Goal: Information Seeking & Learning: Learn about a topic

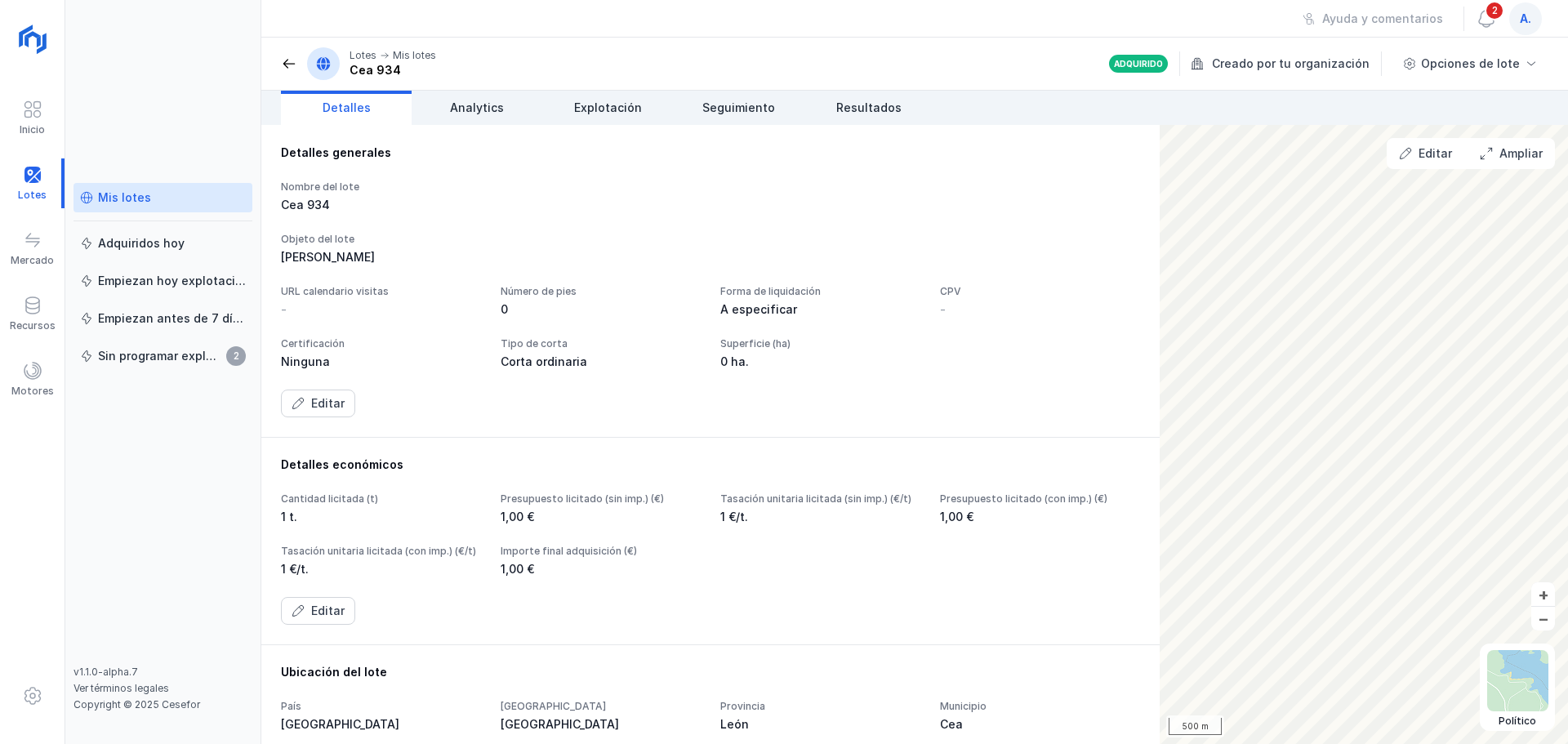
click at [139, 199] on div "Mis lotes" at bounding box center [124, 197] width 53 height 16
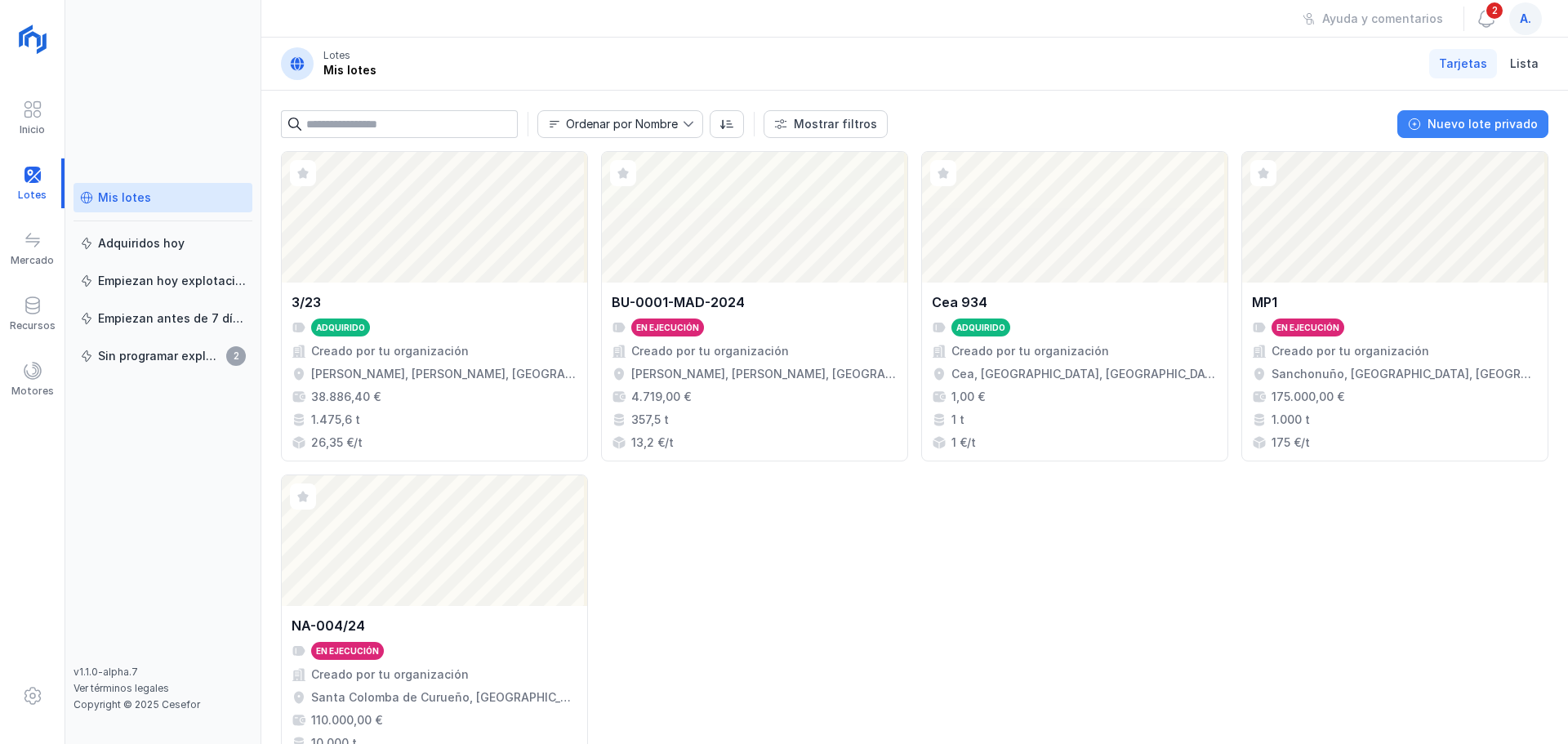
click at [1483, 123] on div "Nuevo lote privado" at bounding box center [1482, 124] width 110 height 16
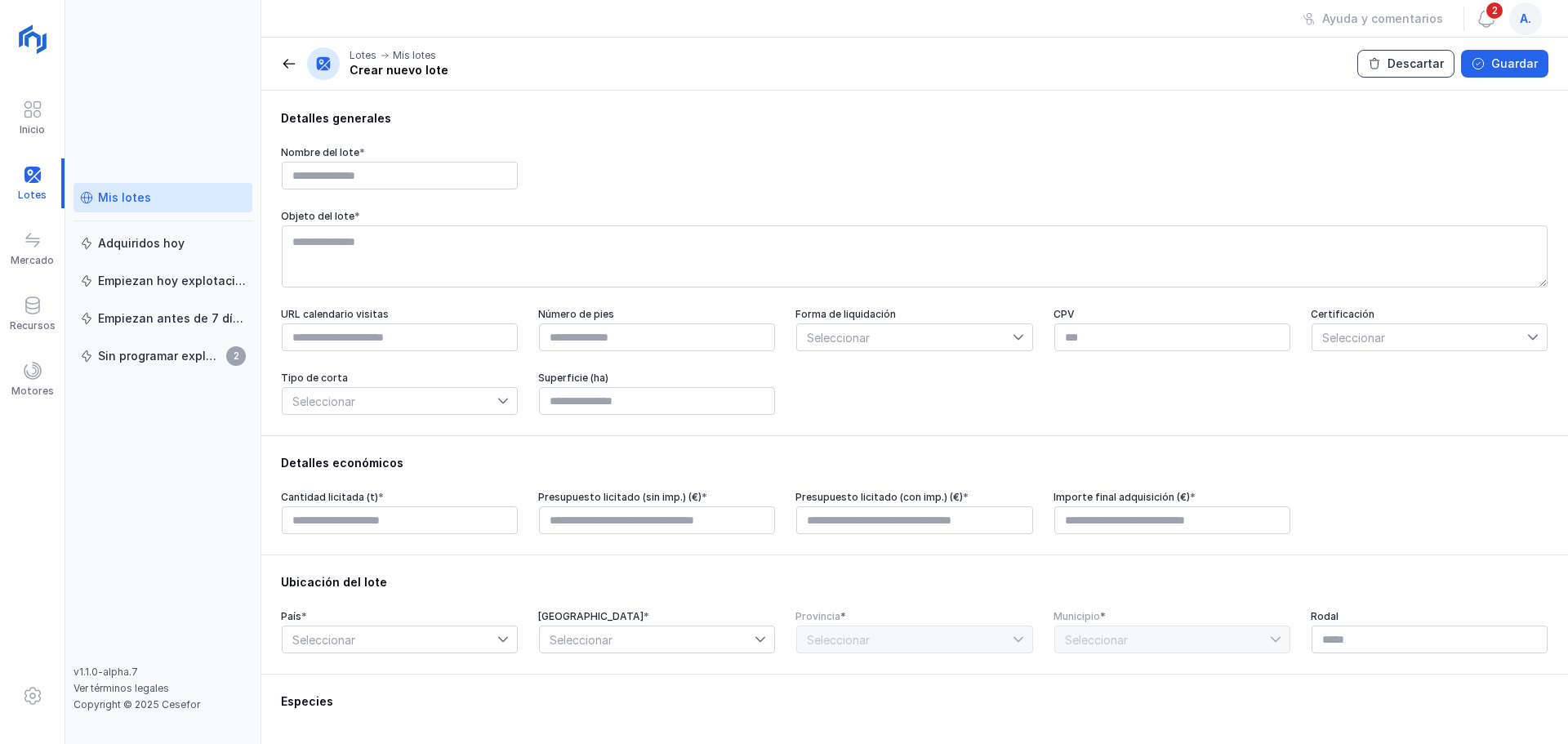
click at [1408, 63] on div "Descartar" at bounding box center [1415, 64] width 57 height 16
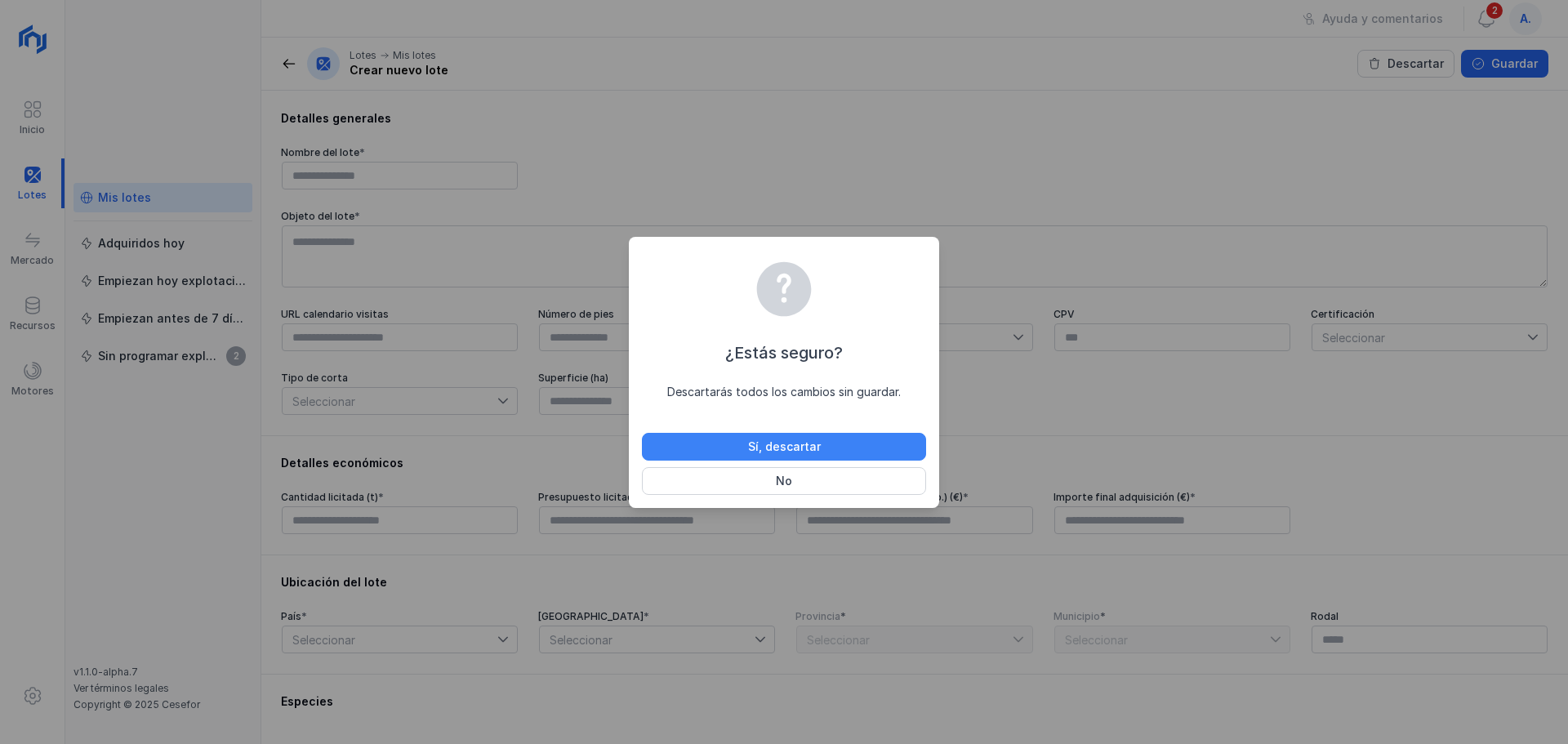
click at [805, 448] on div "Sí, descartar" at bounding box center [784, 446] width 73 height 16
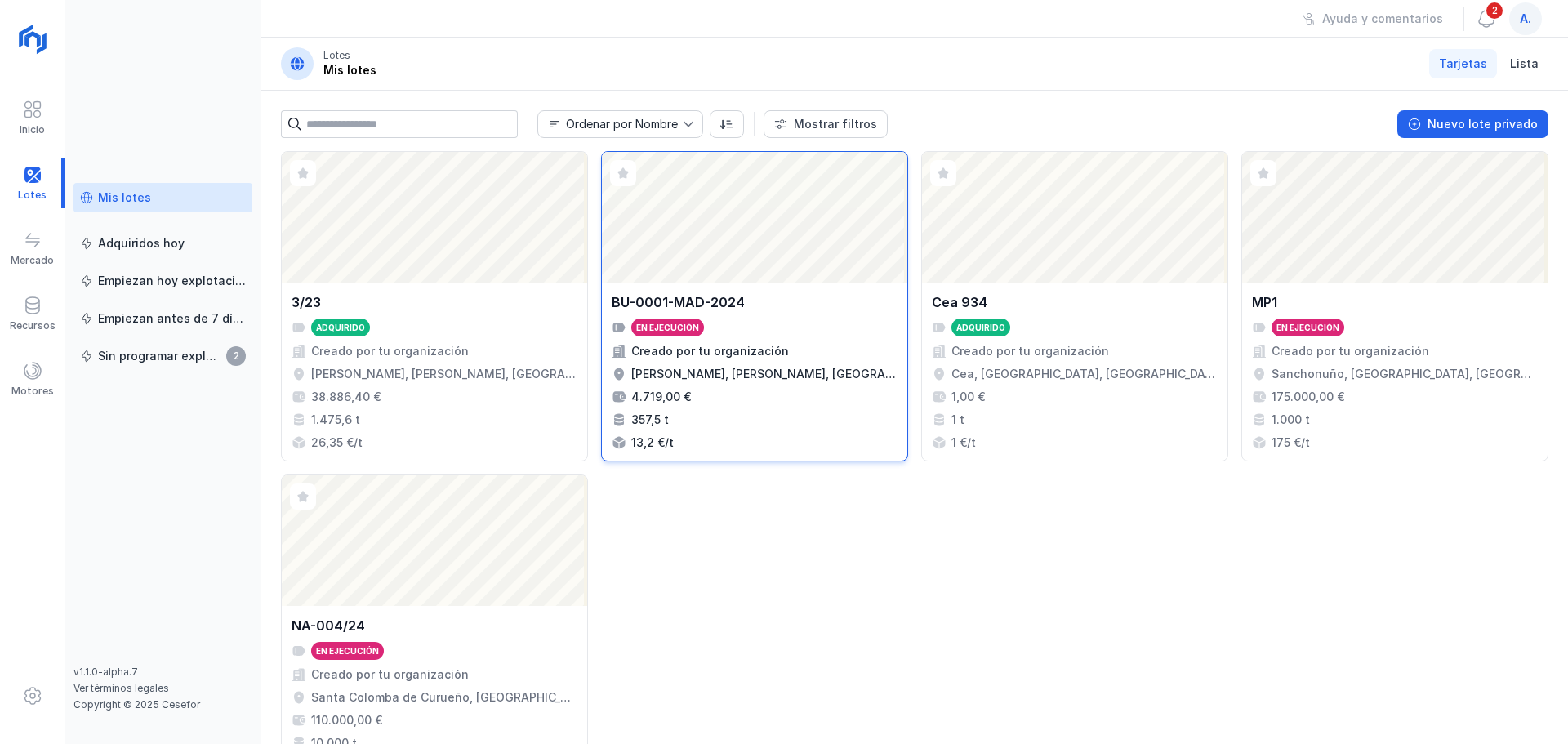
click at [762, 251] on div "Abrir lote" at bounding box center [754, 216] width 305 height 131
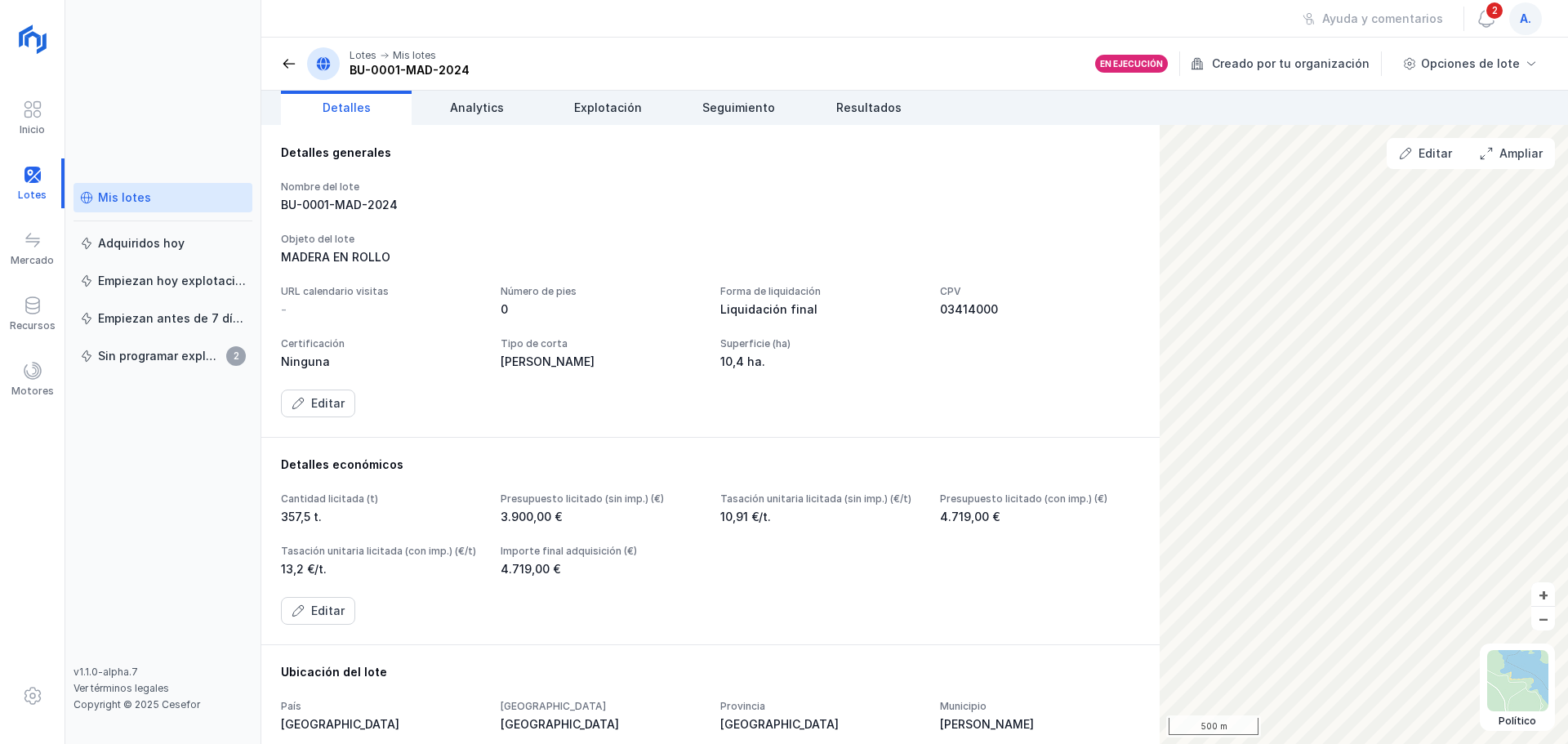
click at [288, 66] on span at bounding box center [289, 64] width 16 height 16
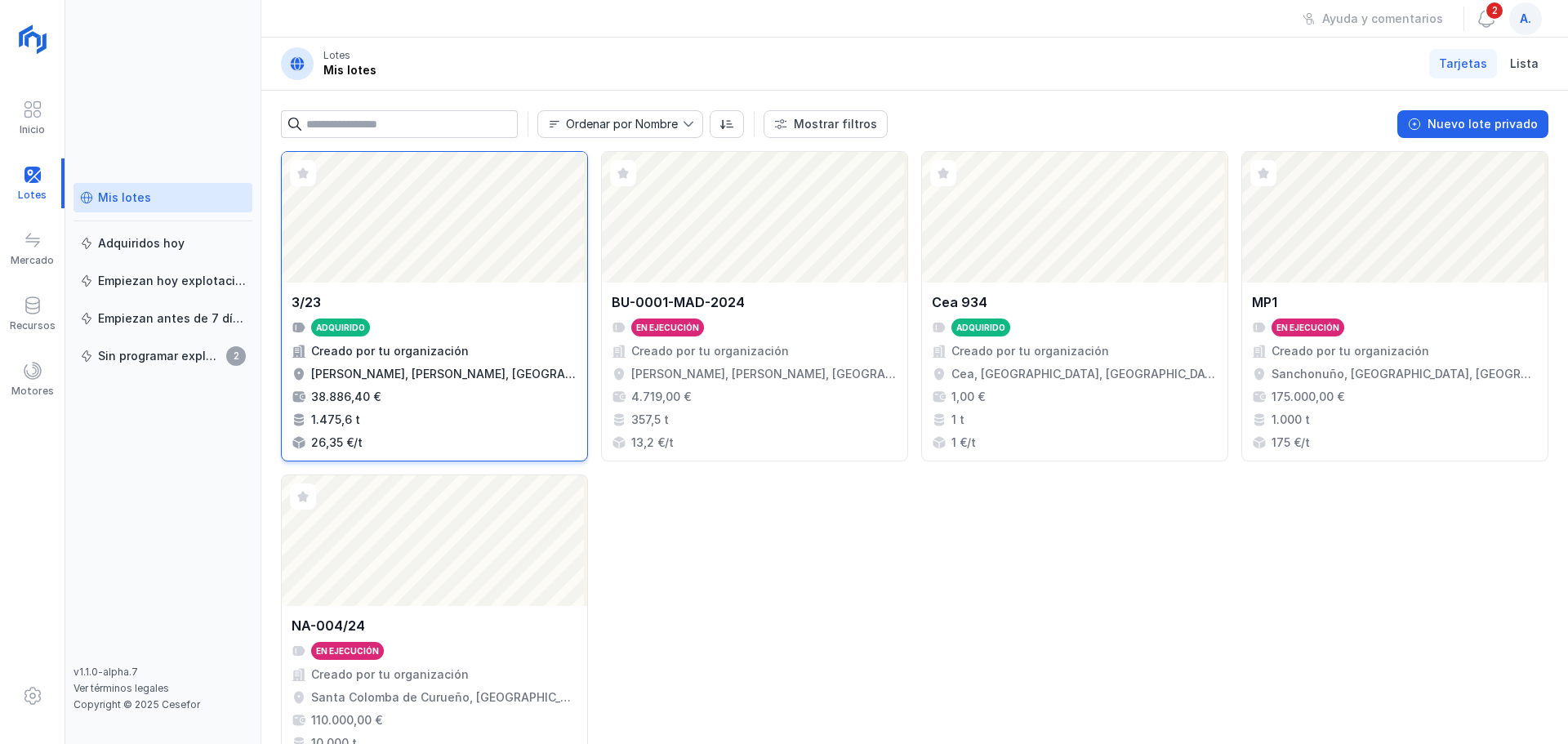
click at [428, 206] on div "Abrir lote" at bounding box center [434, 216] width 305 height 131
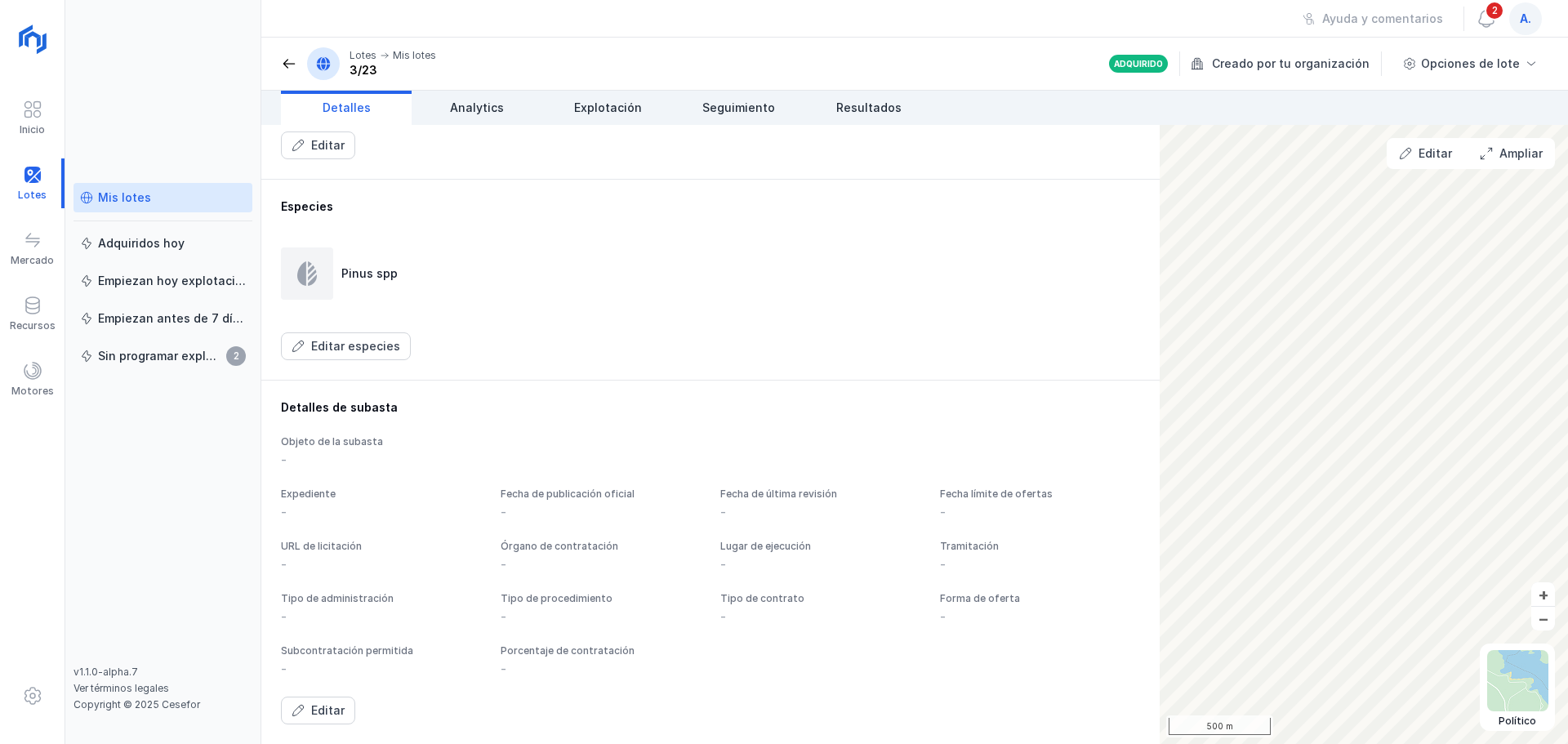
scroll to position [777, 0]
click at [479, 109] on span "Analytics" at bounding box center [477, 108] width 54 height 16
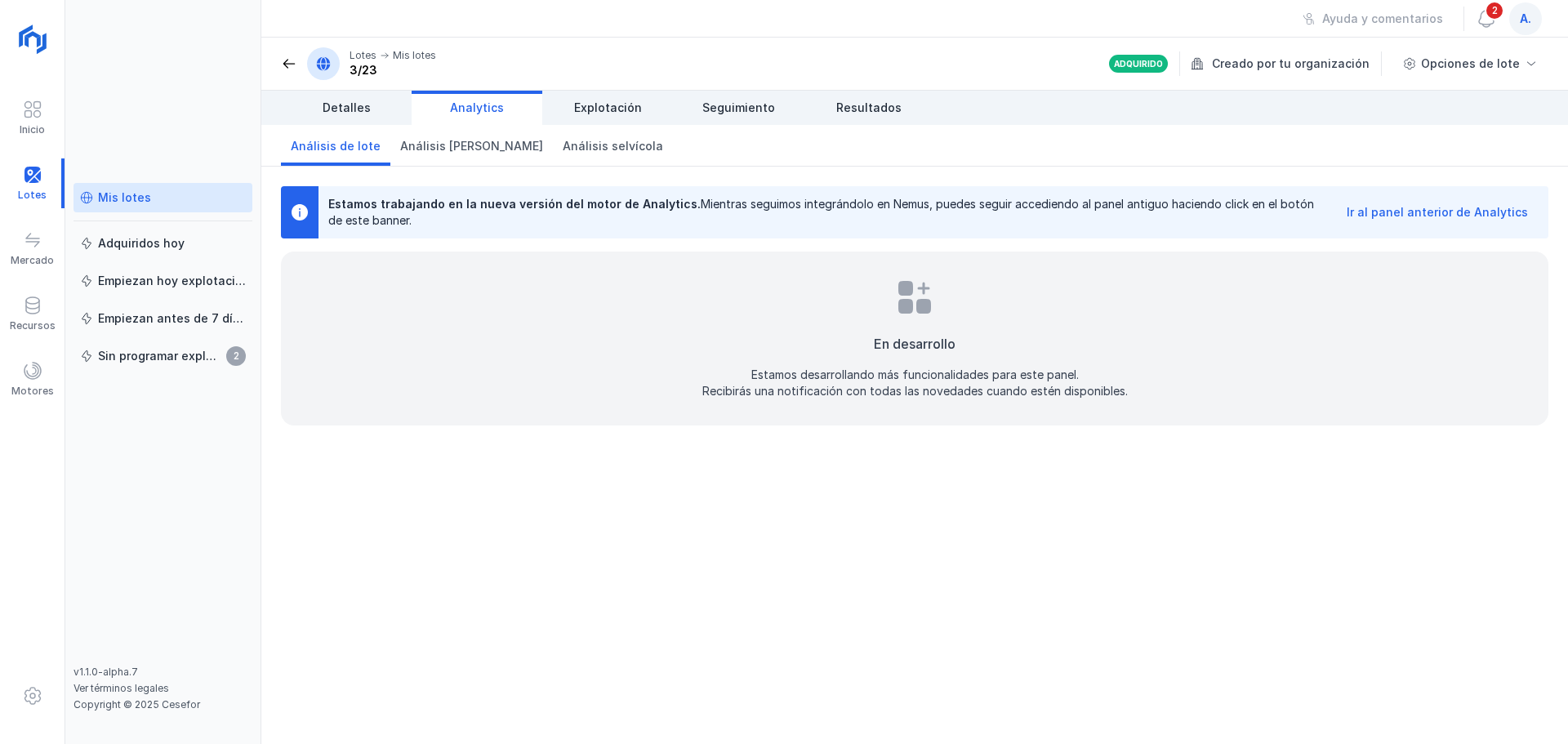
click at [1425, 213] on div "Ir al panel anterior de Analytics" at bounding box center [1436, 213] width 182 height 16
click at [626, 110] on span "Explotación" at bounding box center [608, 108] width 68 height 16
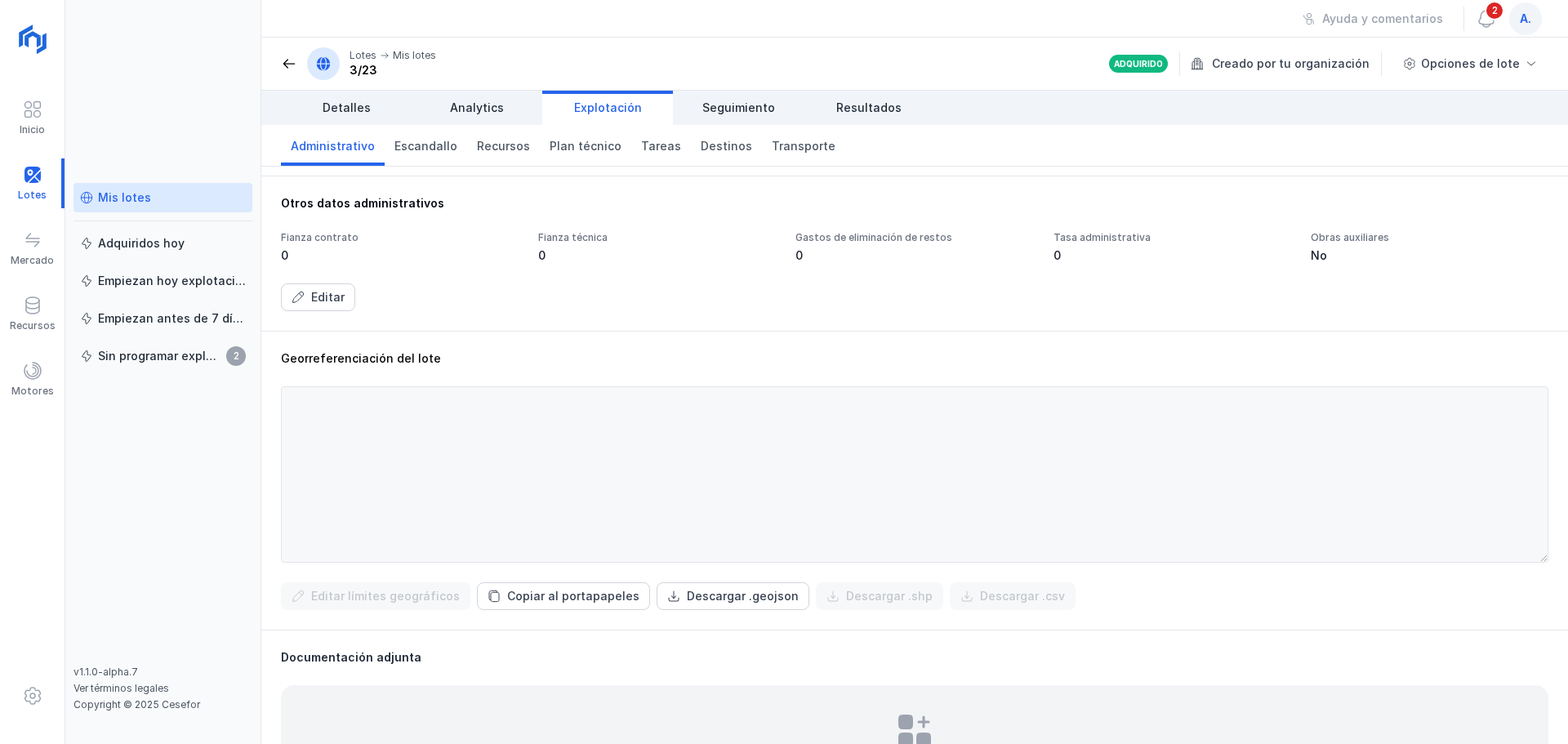
scroll to position [330, 0]
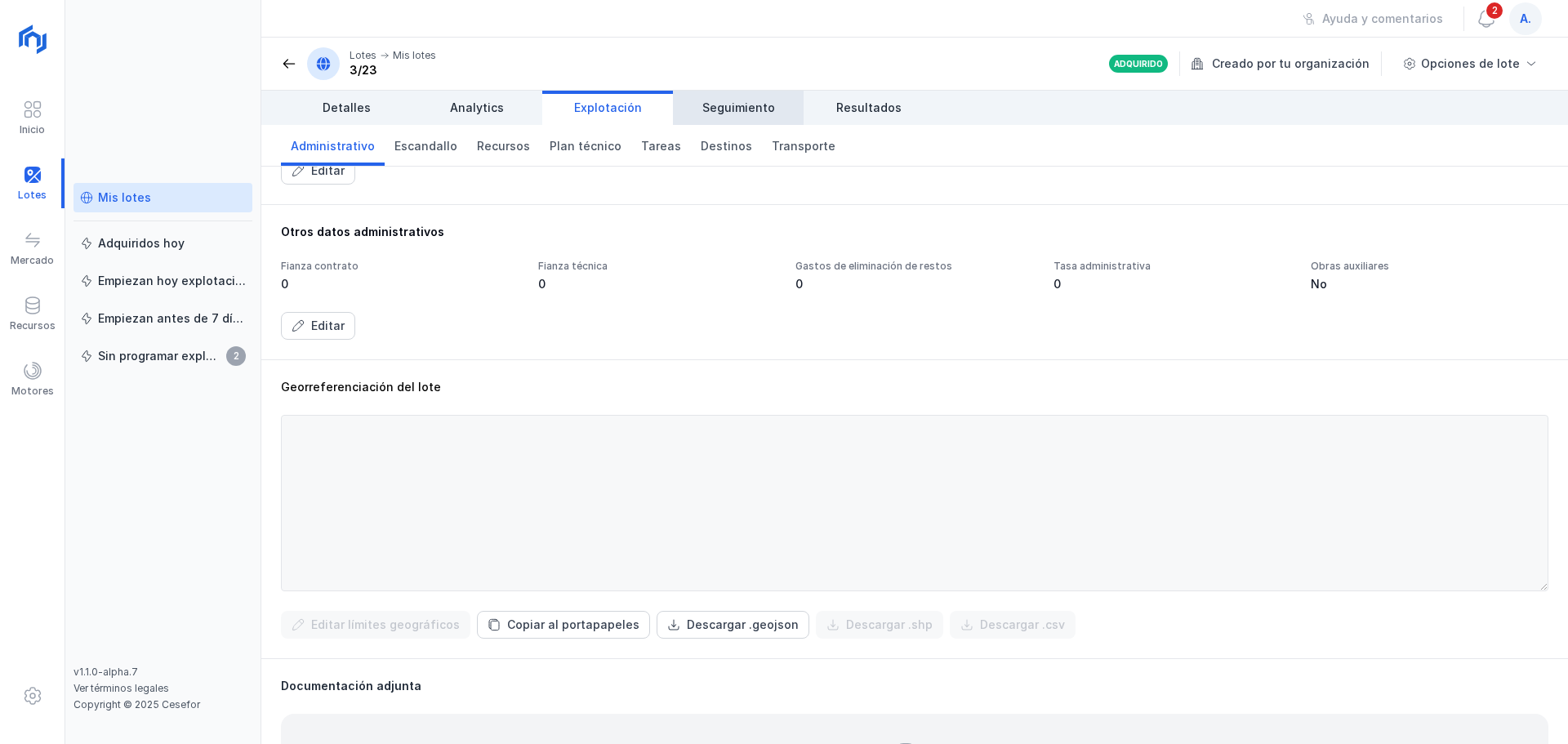
click at [729, 107] on span "Seguimiento" at bounding box center [739, 108] width 73 height 16
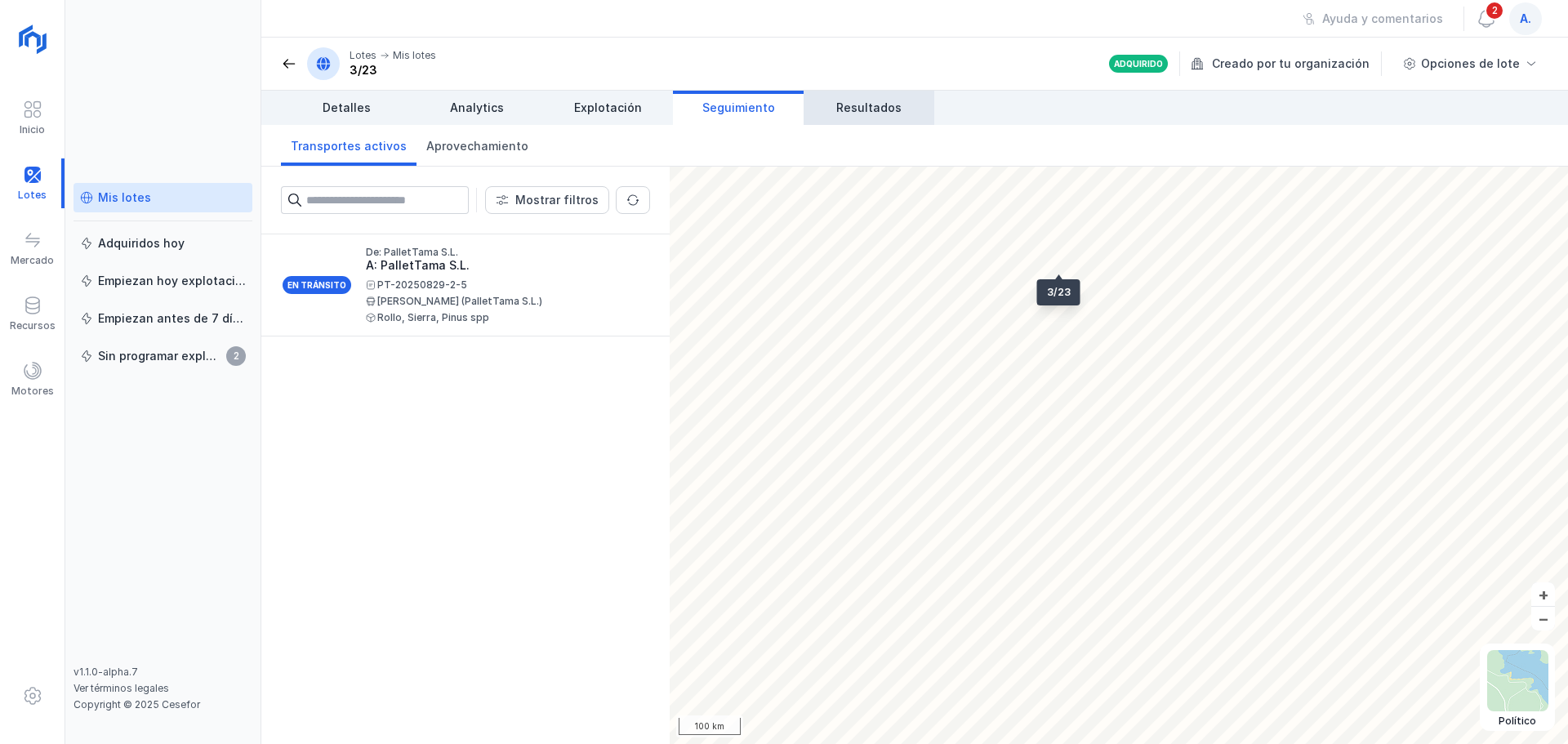
click at [857, 104] on span "Resultados" at bounding box center [869, 108] width 66 height 16
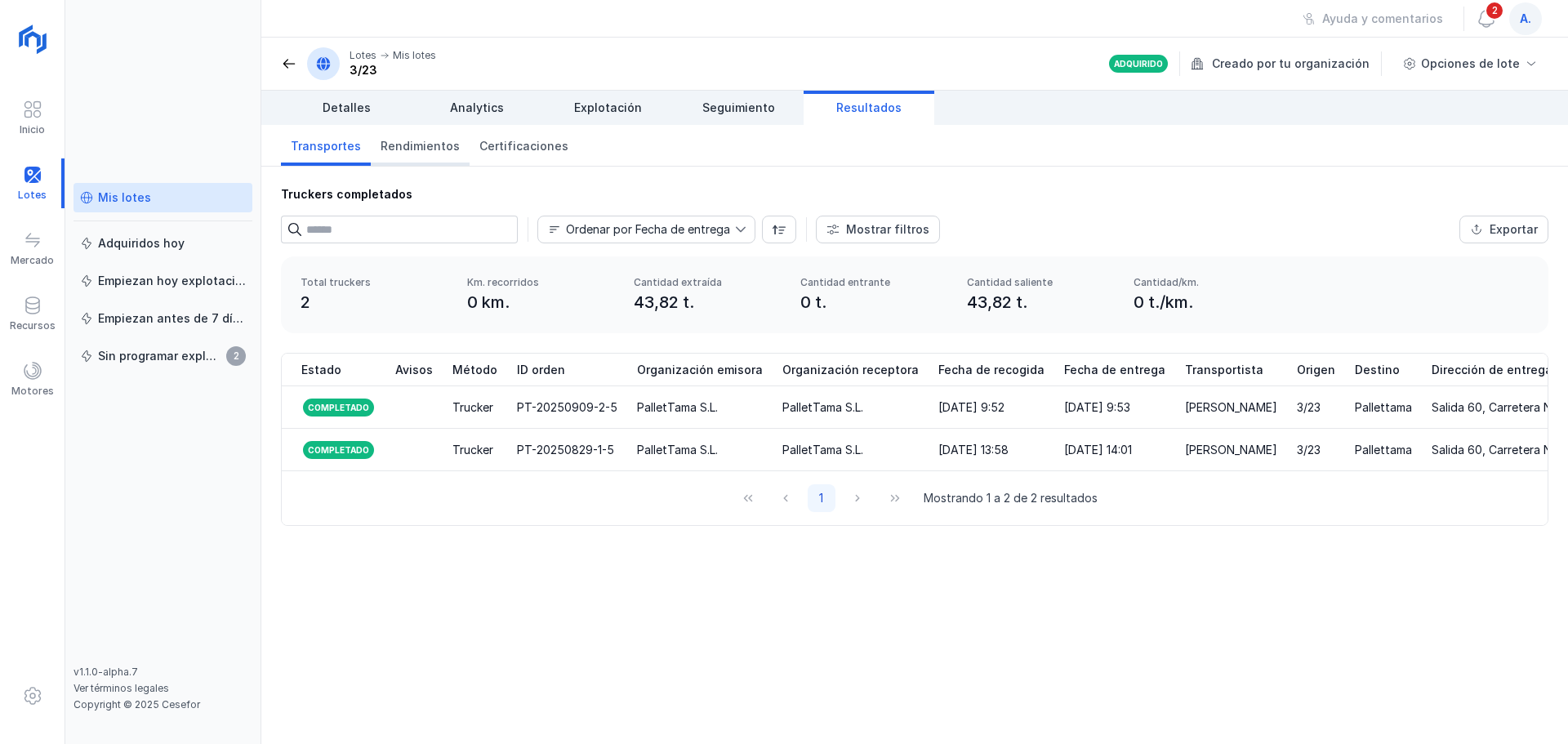
click at [425, 148] on span "Rendimientos" at bounding box center [420, 146] width 79 height 16
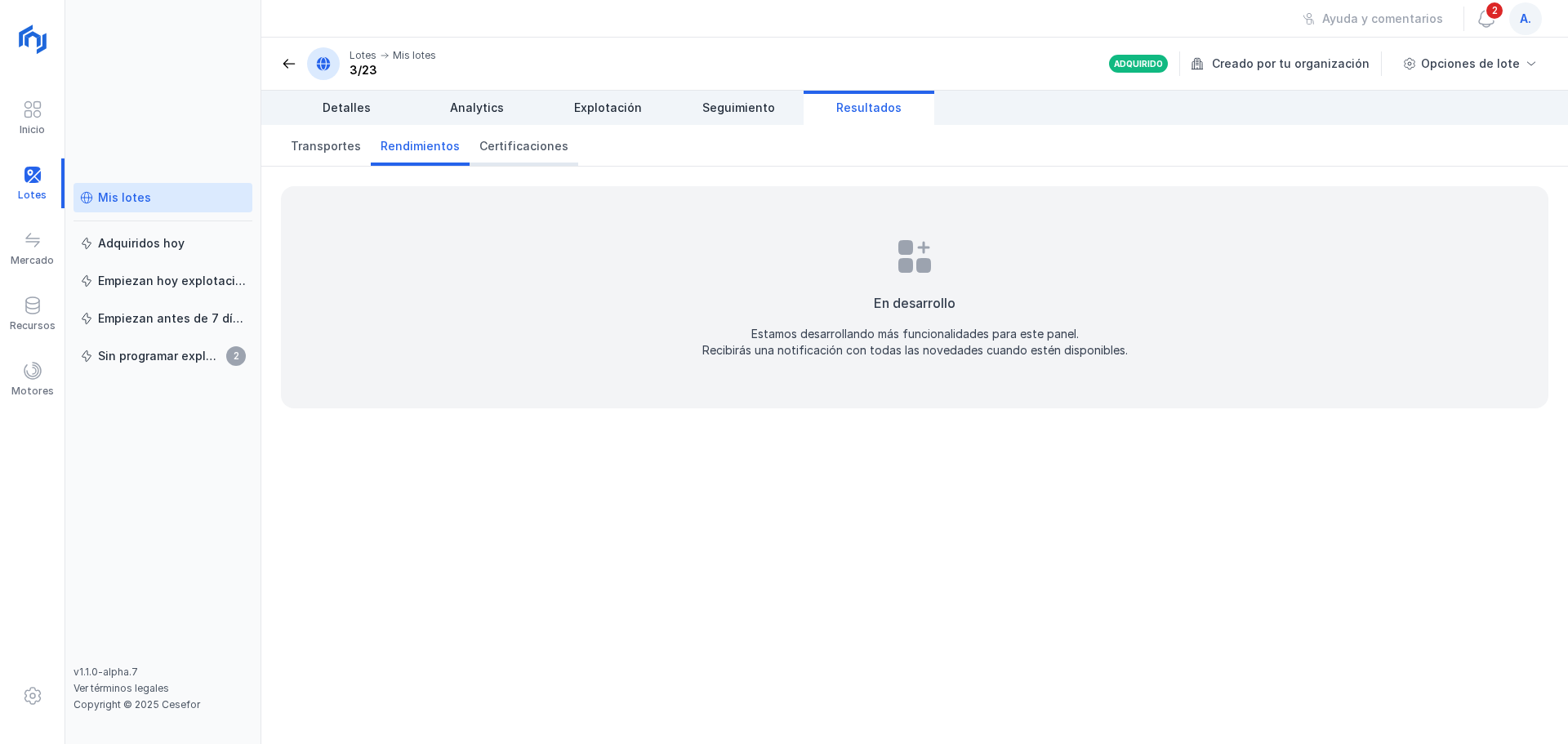
click at [493, 147] on span "Certificaciones" at bounding box center [523, 146] width 89 height 16
click at [343, 146] on span "Transportes" at bounding box center [325, 146] width 70 height 16
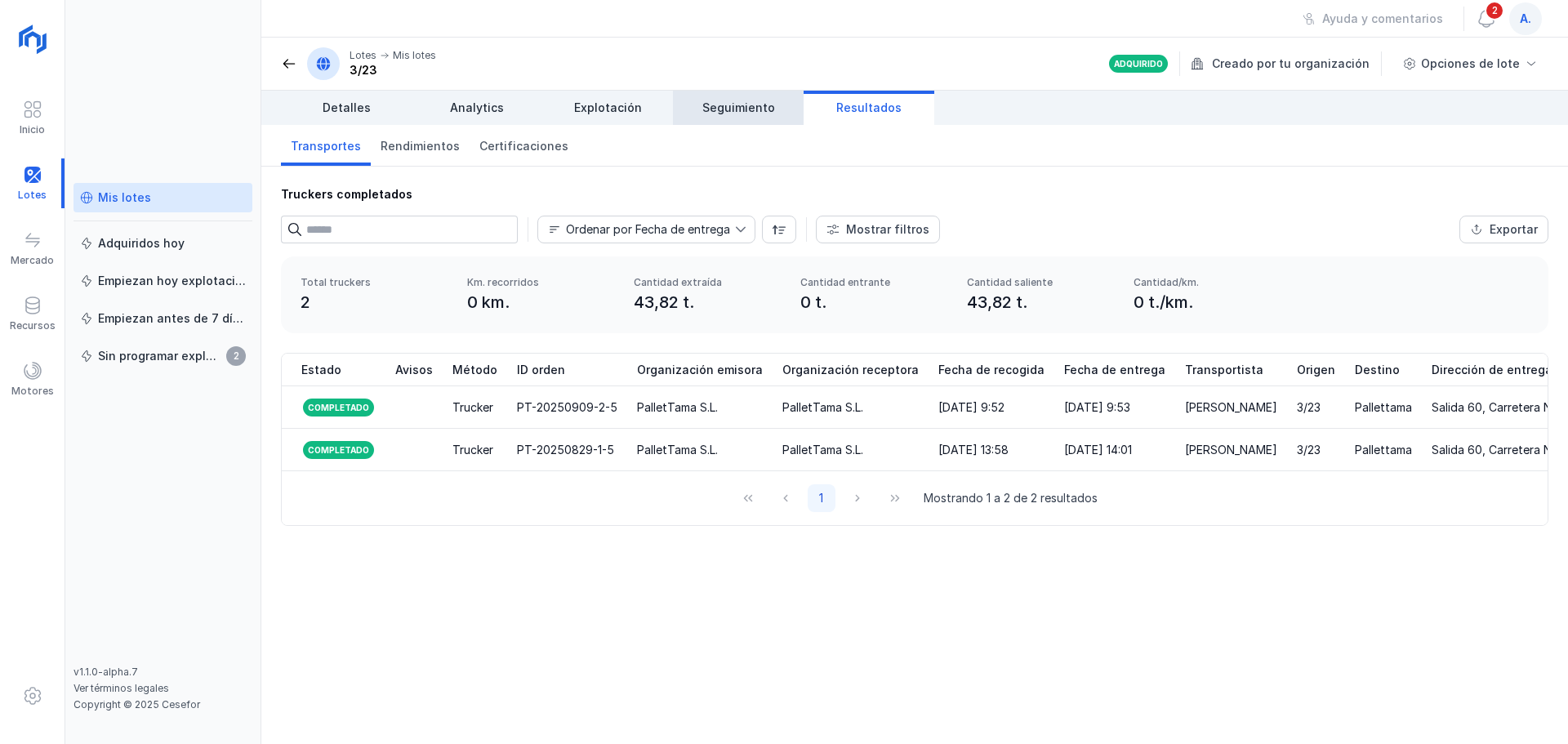
click at [713, 107] on span "Seguimiento" at bounding box center [739, 108] width 73 height 16
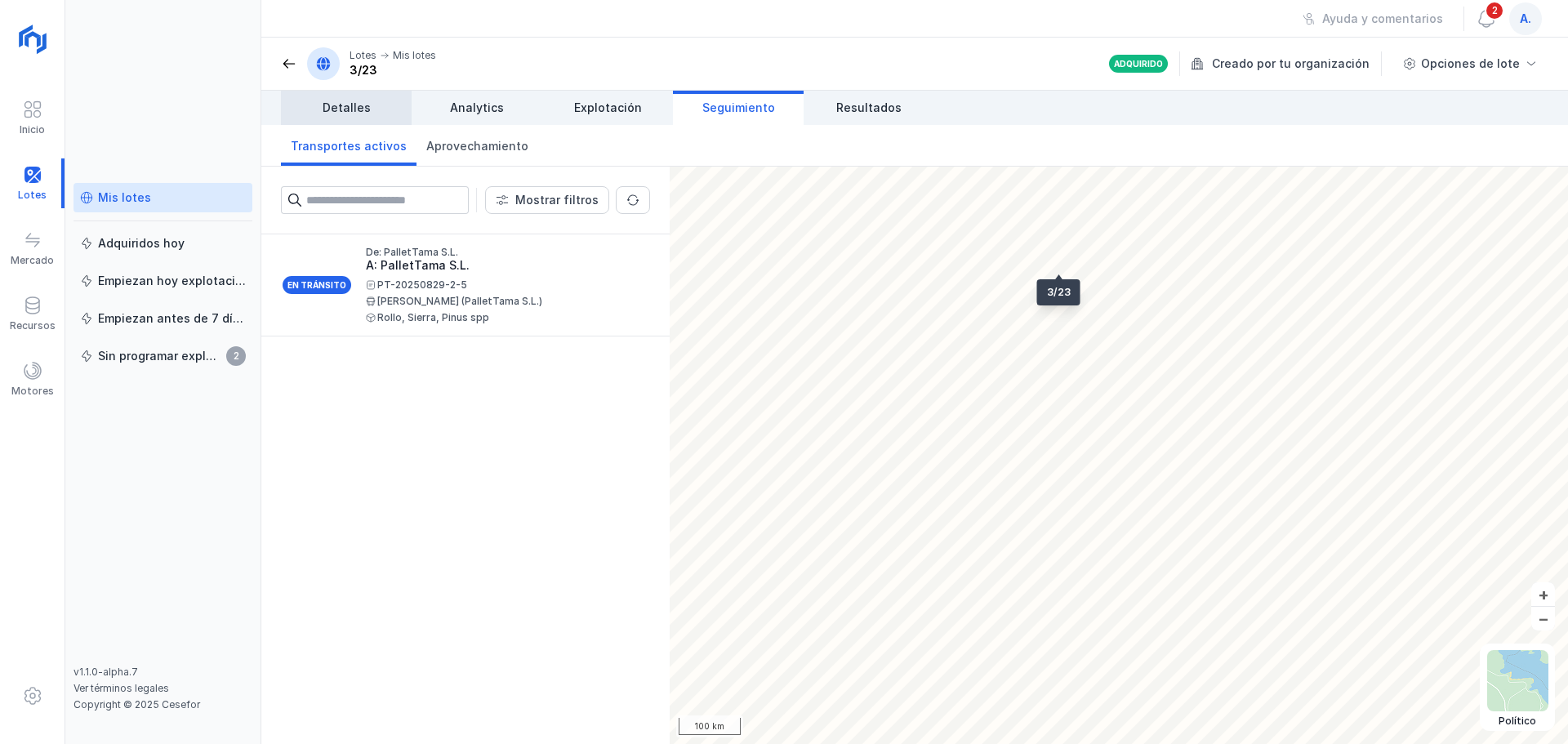
click at [344, 104] on span "Detalles" at bounding box center [346, 108] width 48 height 16
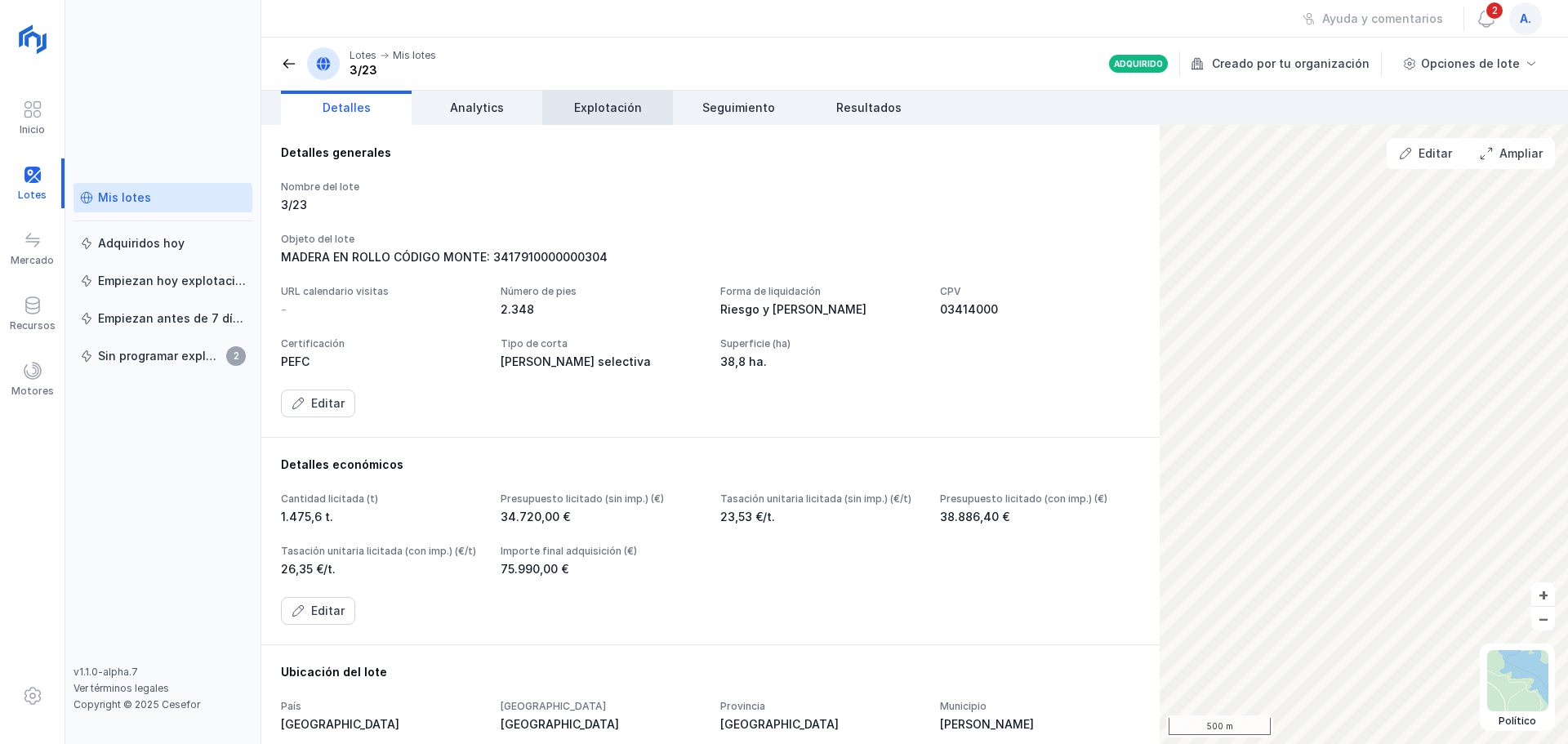
click at [587, 110] on span "Explotación" at bounding box center [608, 108] width 68 height 16
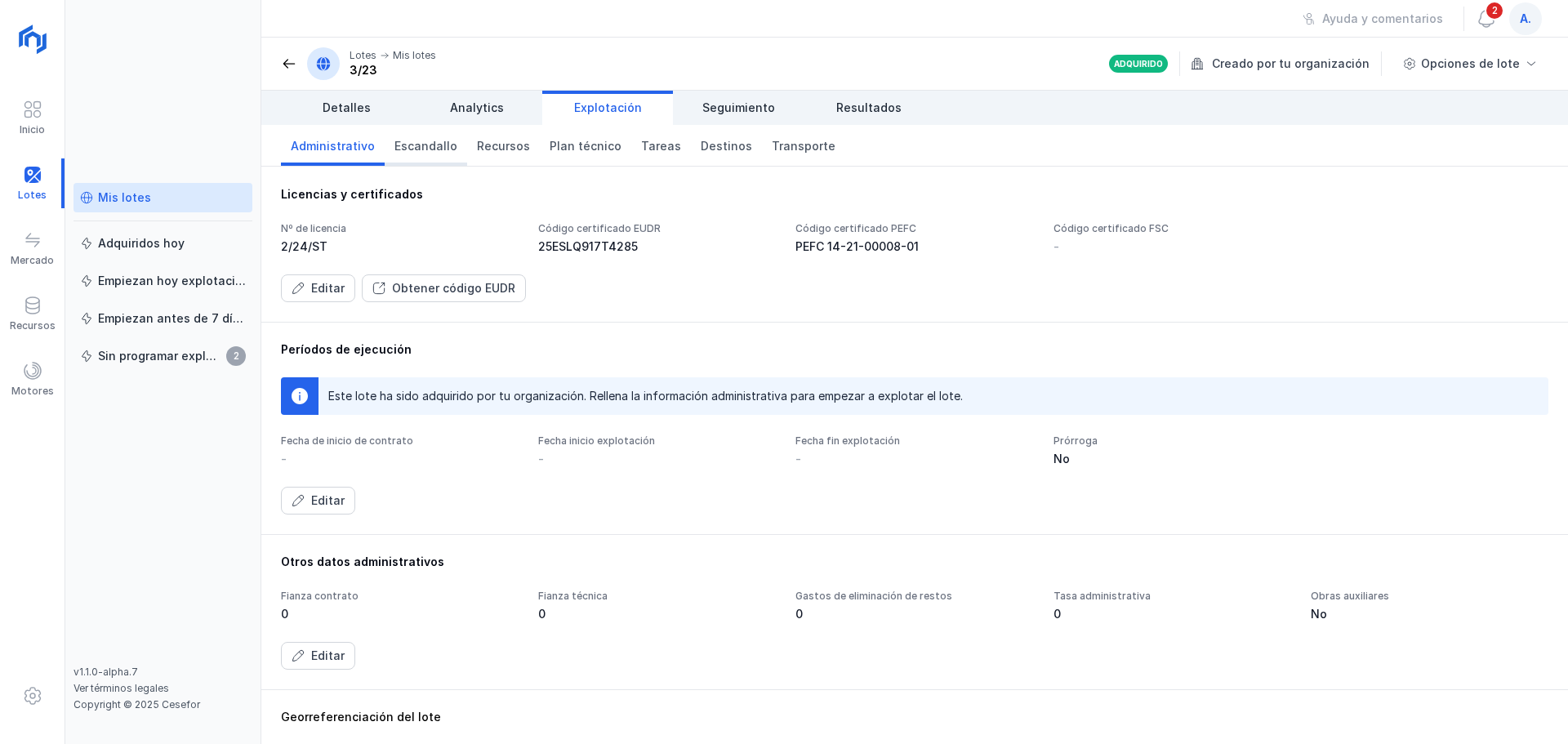
click at [439, 147] on span "Escandallo" at bounding box center [426, 146] width 63 height 16
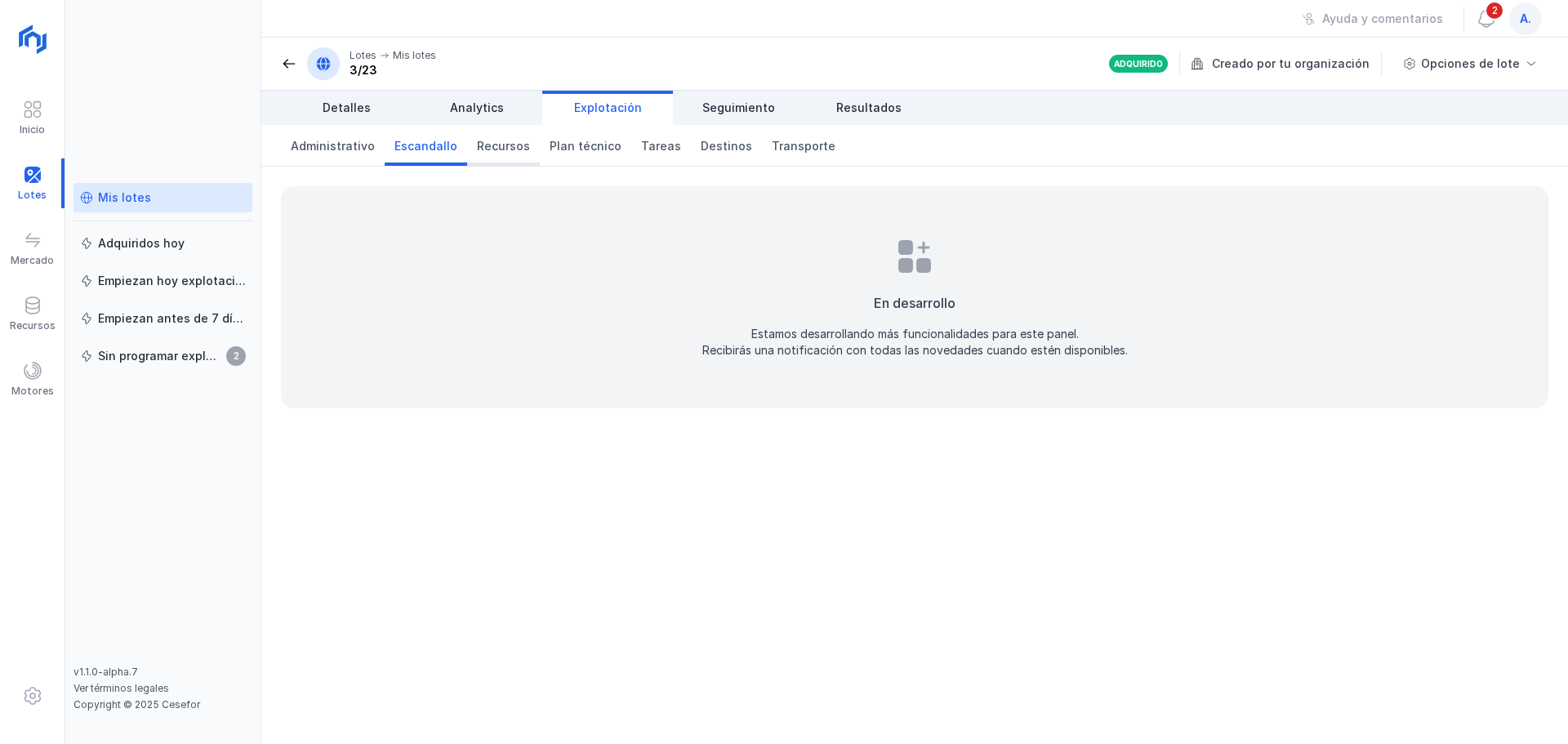
click at [489, 147] on span "Recursos" at bounding box center [503, 146] width 53 height 16
click at [565, 147] on span "Plan técnico" at bounding box center [585, 146] width 72 height 16
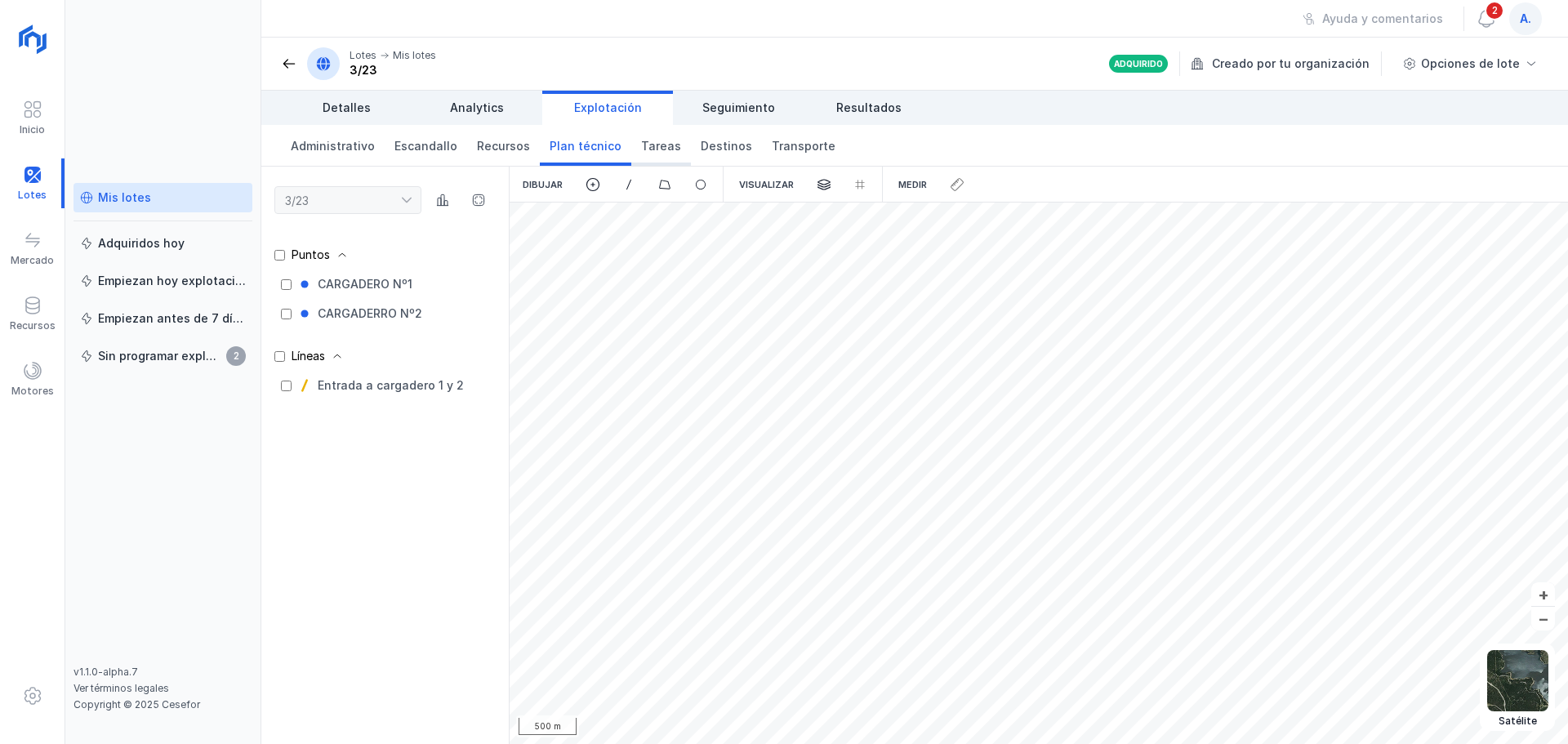
click at [652, 142] on span "Tareas" at bounding box center [661, 146] width 40 height 16
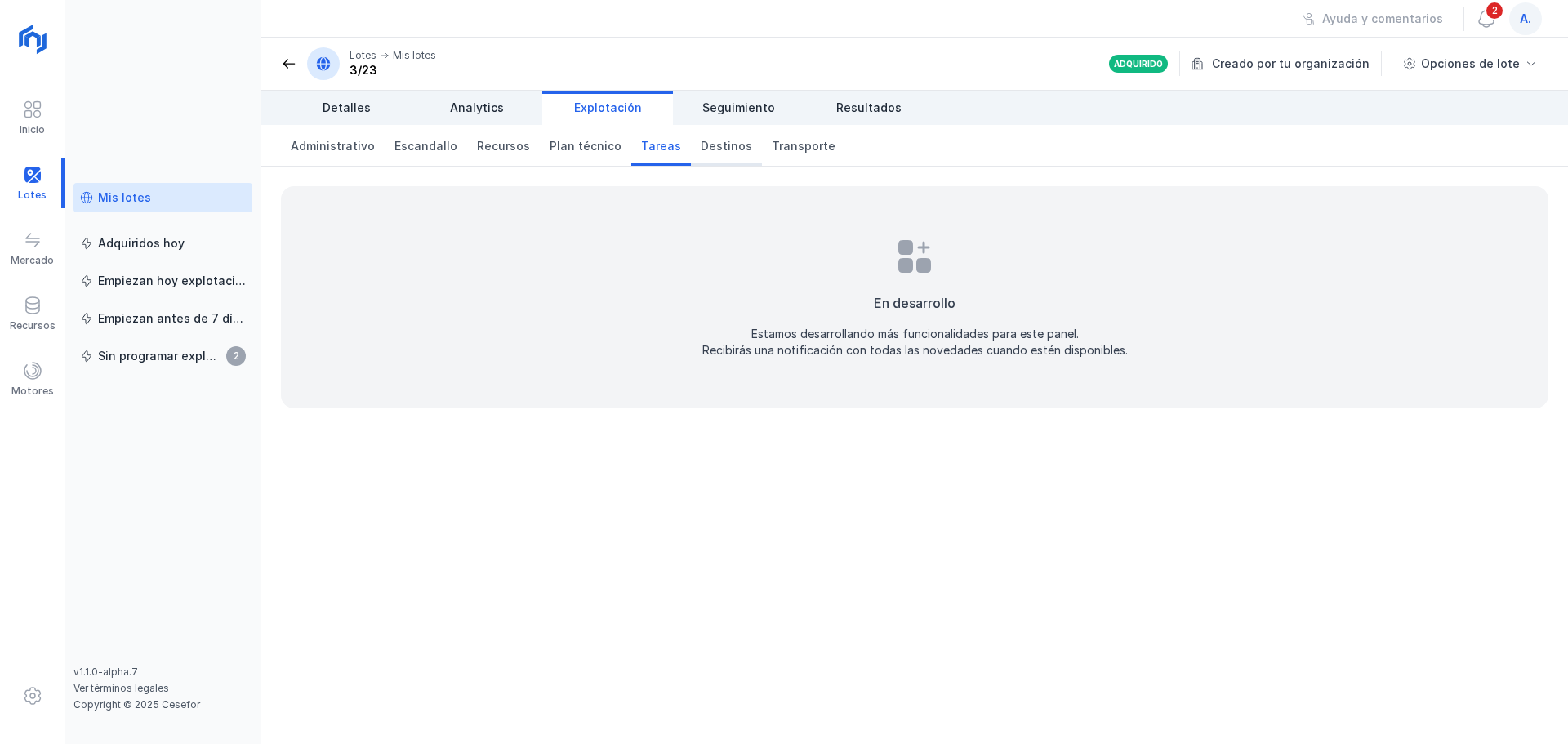
click at [700, 142] on span "Destinos" at bounding box center [726, 146] width 51 height 16
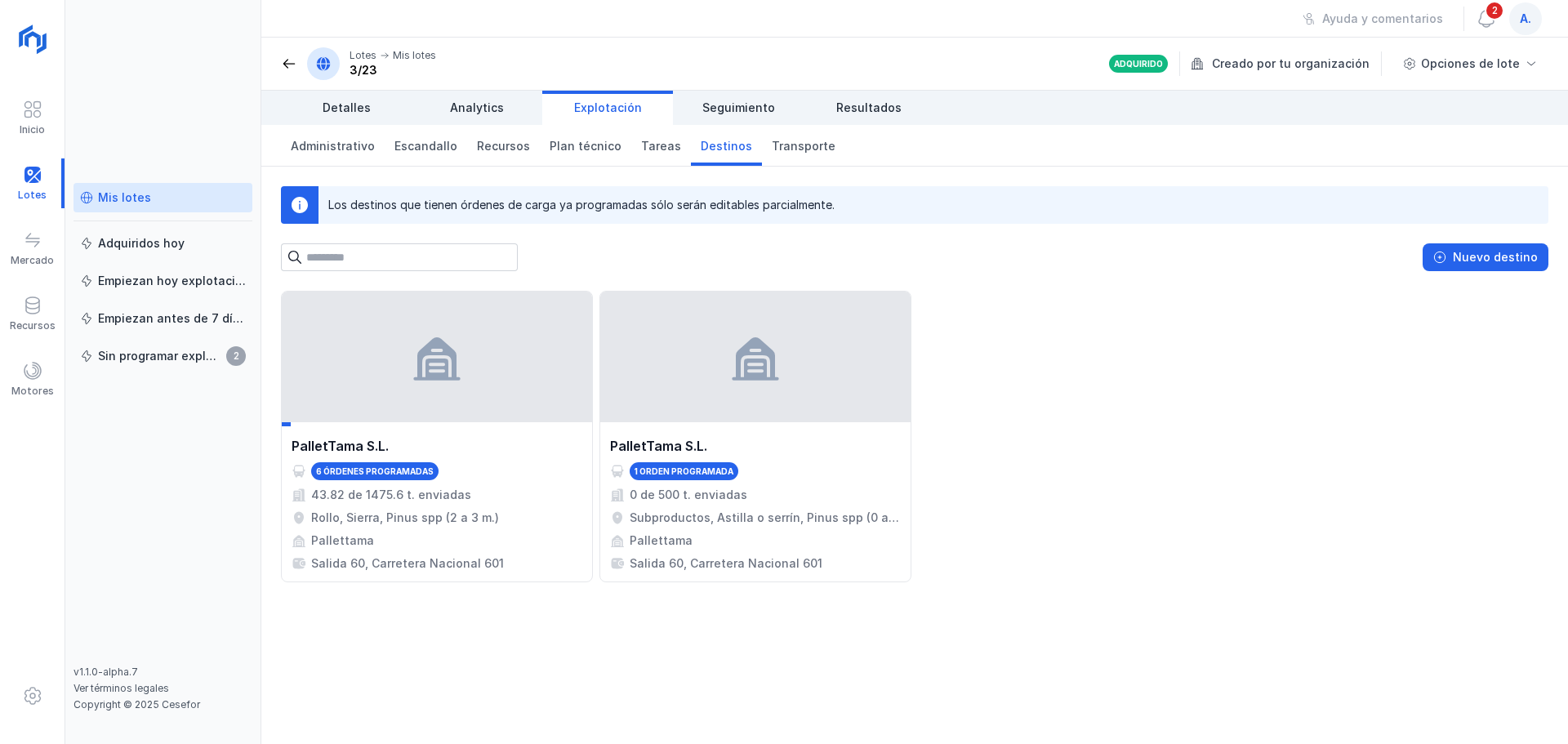
drag, startPoint x: 5, startPoint y: 7, endPoint x: 699, endPoint y: 18, distance: 694.1
click at [699, 18] on div "Inicio Lotes Mercado Recursos Motores Mis lotes Adquiridos [DATE] Empiezan [DAT…" at bounding box center [784, 372] width 1568 height 744
click at [781, 148] on span "Transporte" at bounding box center [804, 146] width 64 height 16
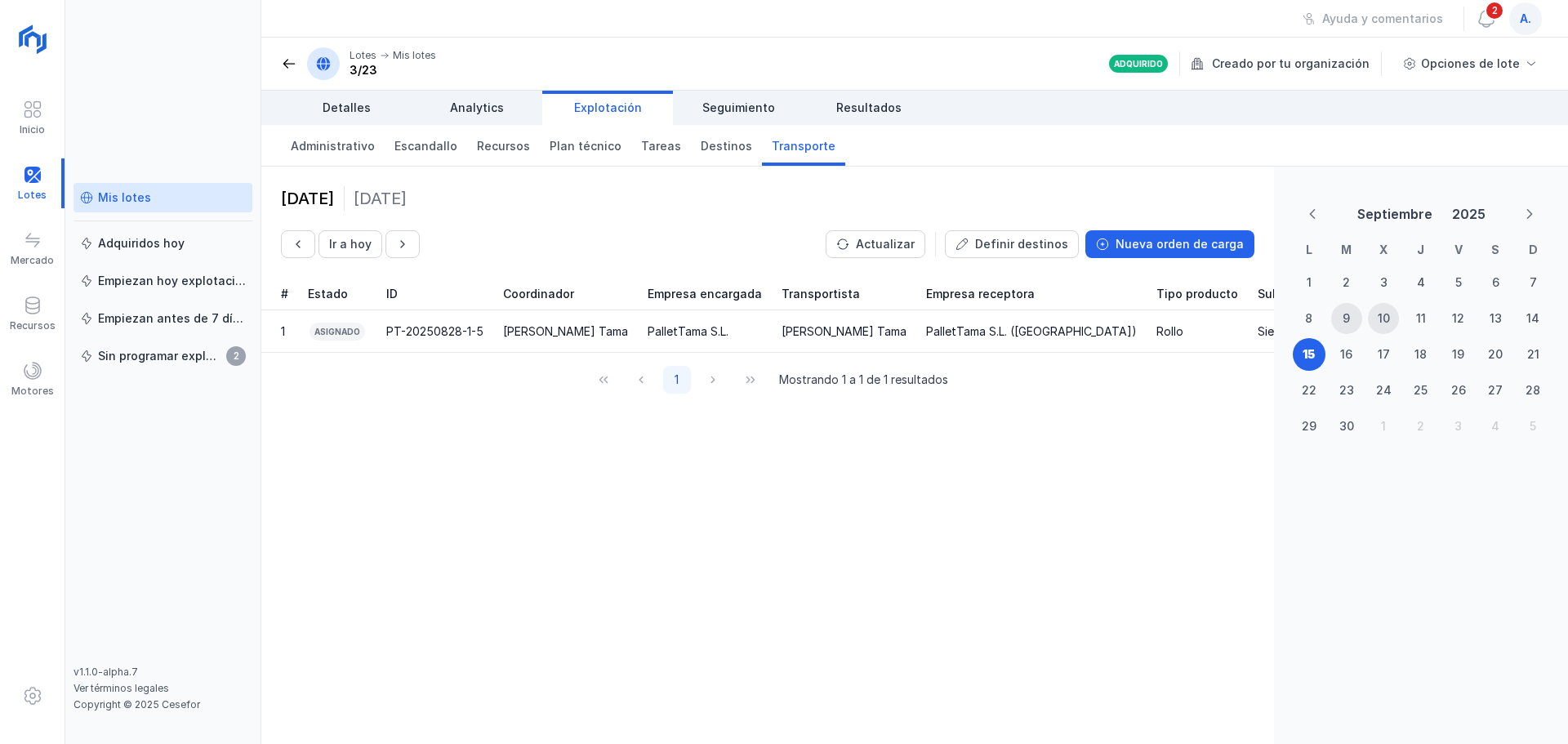
drag, startPoint x: 12, startPoint y: 11, endPoint x: 27, endPoint y: 13, distance: 15.1
click at [27, 13] on div "Inicio Lotes Mercado Recursos Motores" at bounding box center [33, 372] width 66 height 744
click at [721, 109] on span "Seguimiento" at bounding box center [739, 108] width 73 height 16
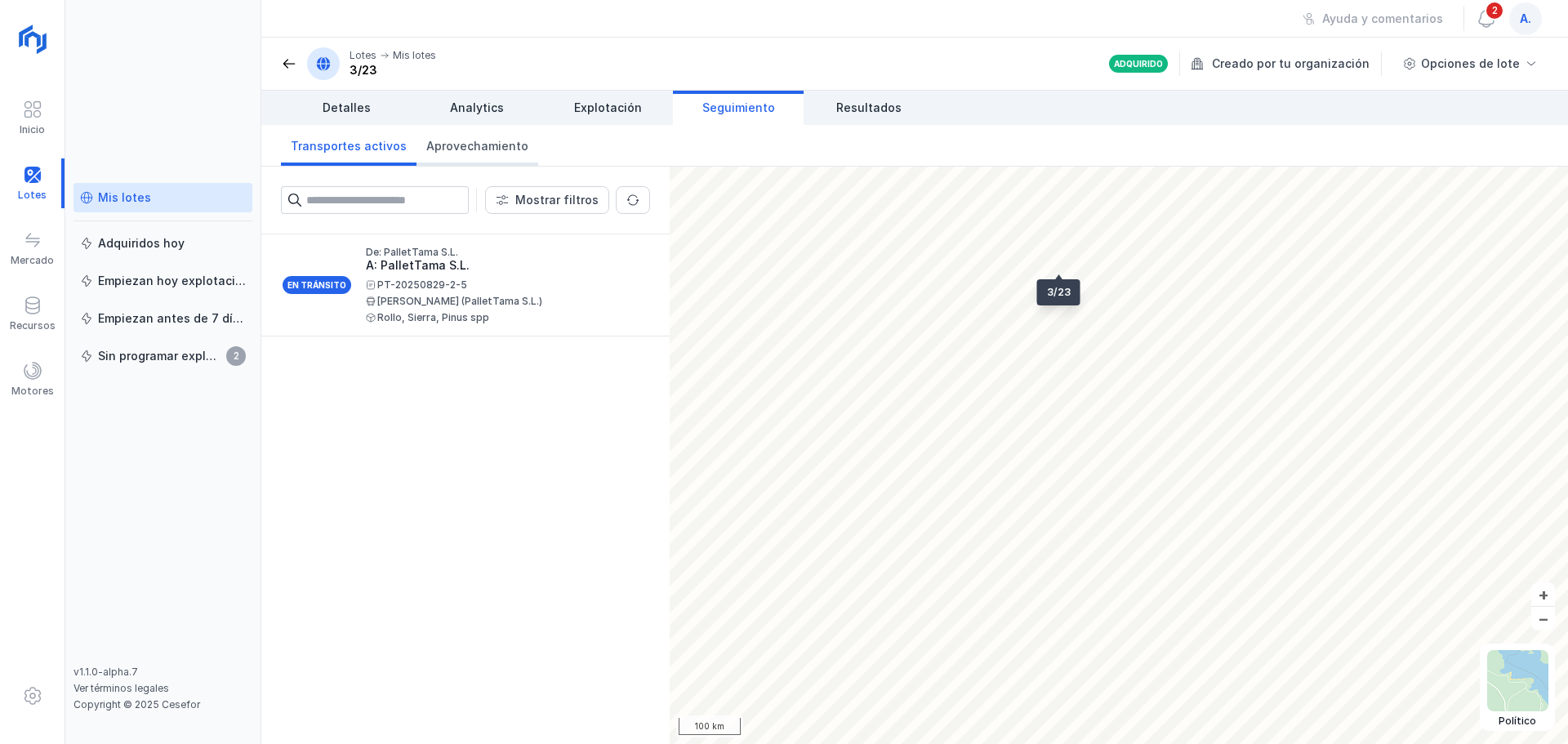
click at [461, 146] on span "Aprovechamiento" at bounding box center [478, 146] width 102 height 16
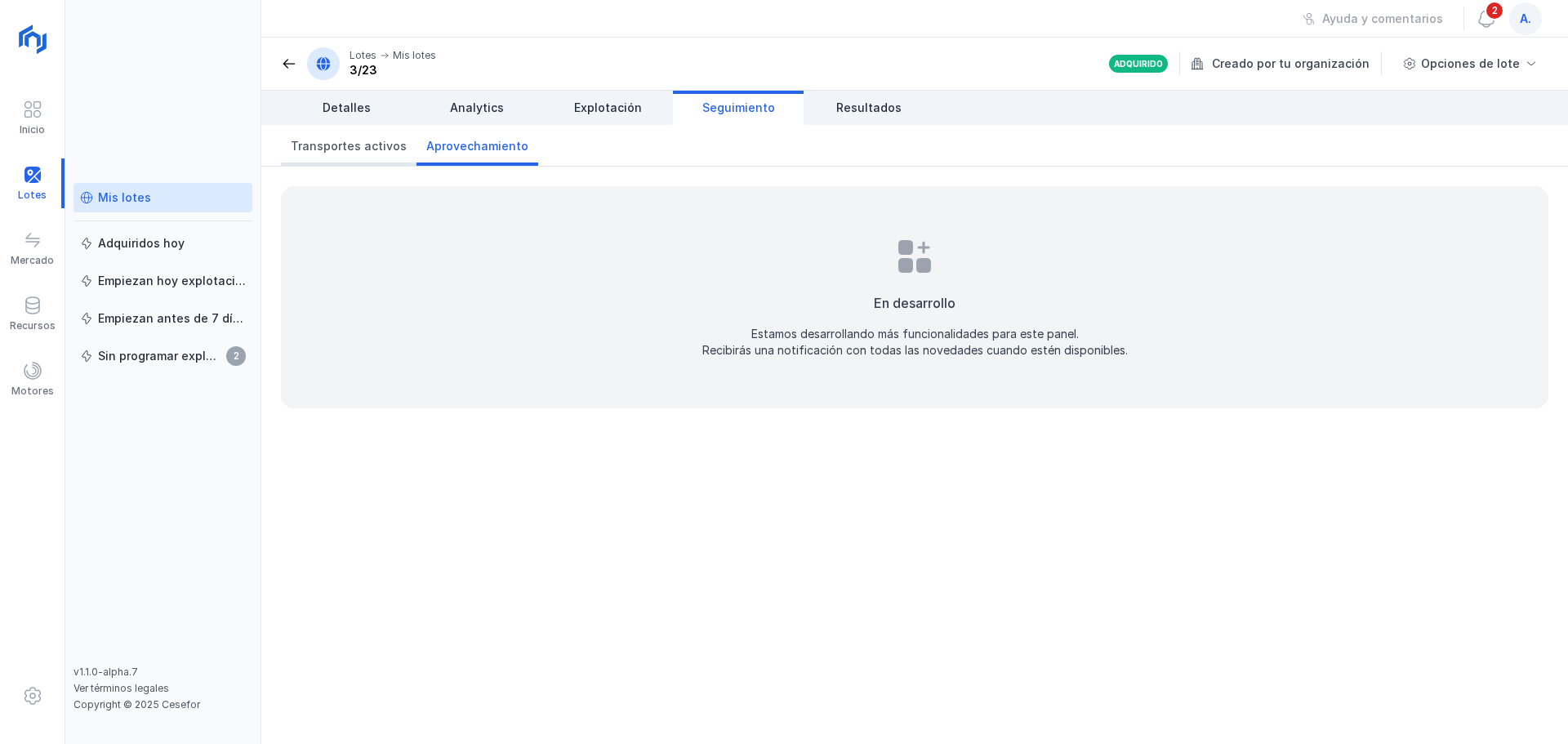
click at [341, 146] on span "Transportes activos" at bounding box center [348, 146] width 116 height 16
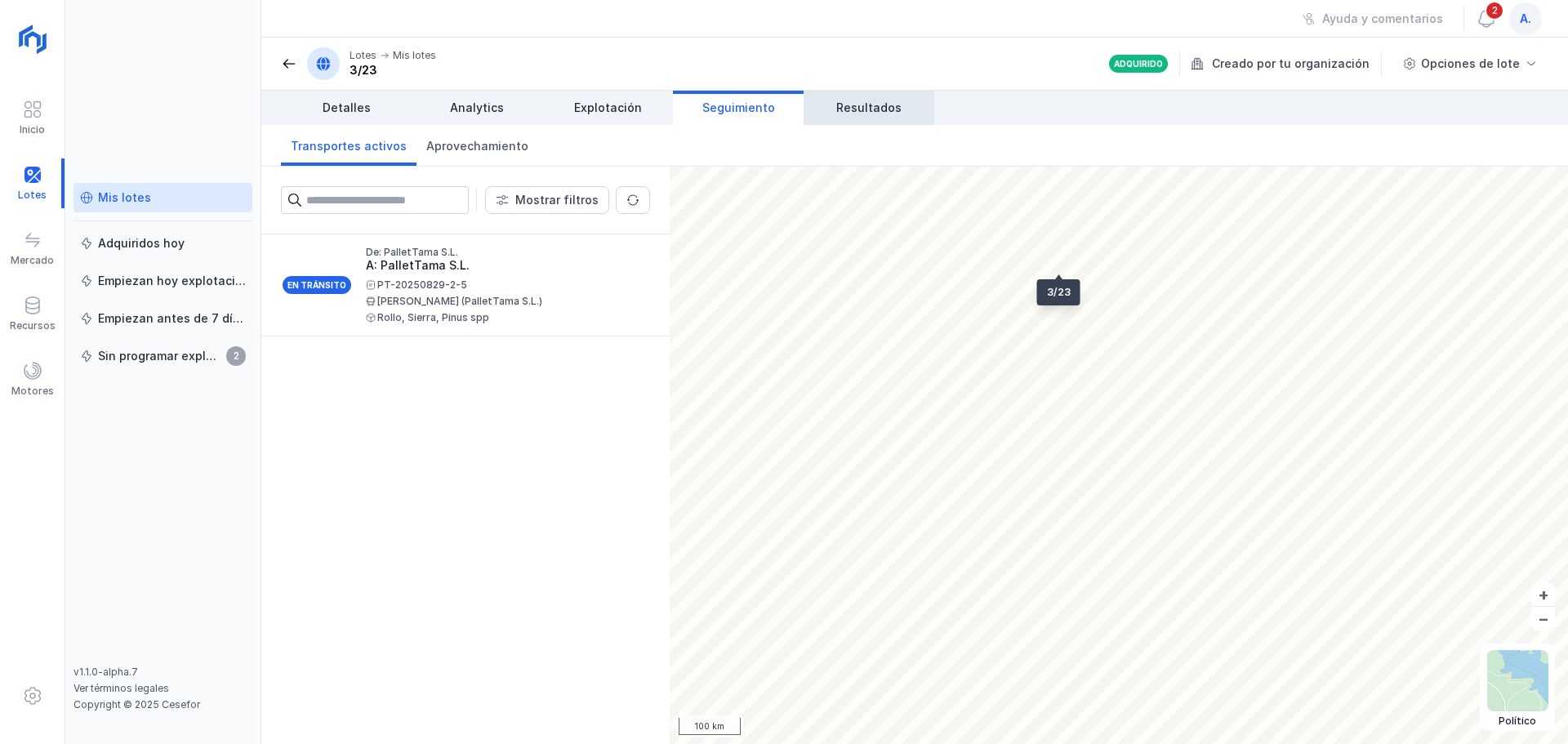
click at [871, 112] on span "Resultados" at bounding box center [869, 108] width 66 height 16
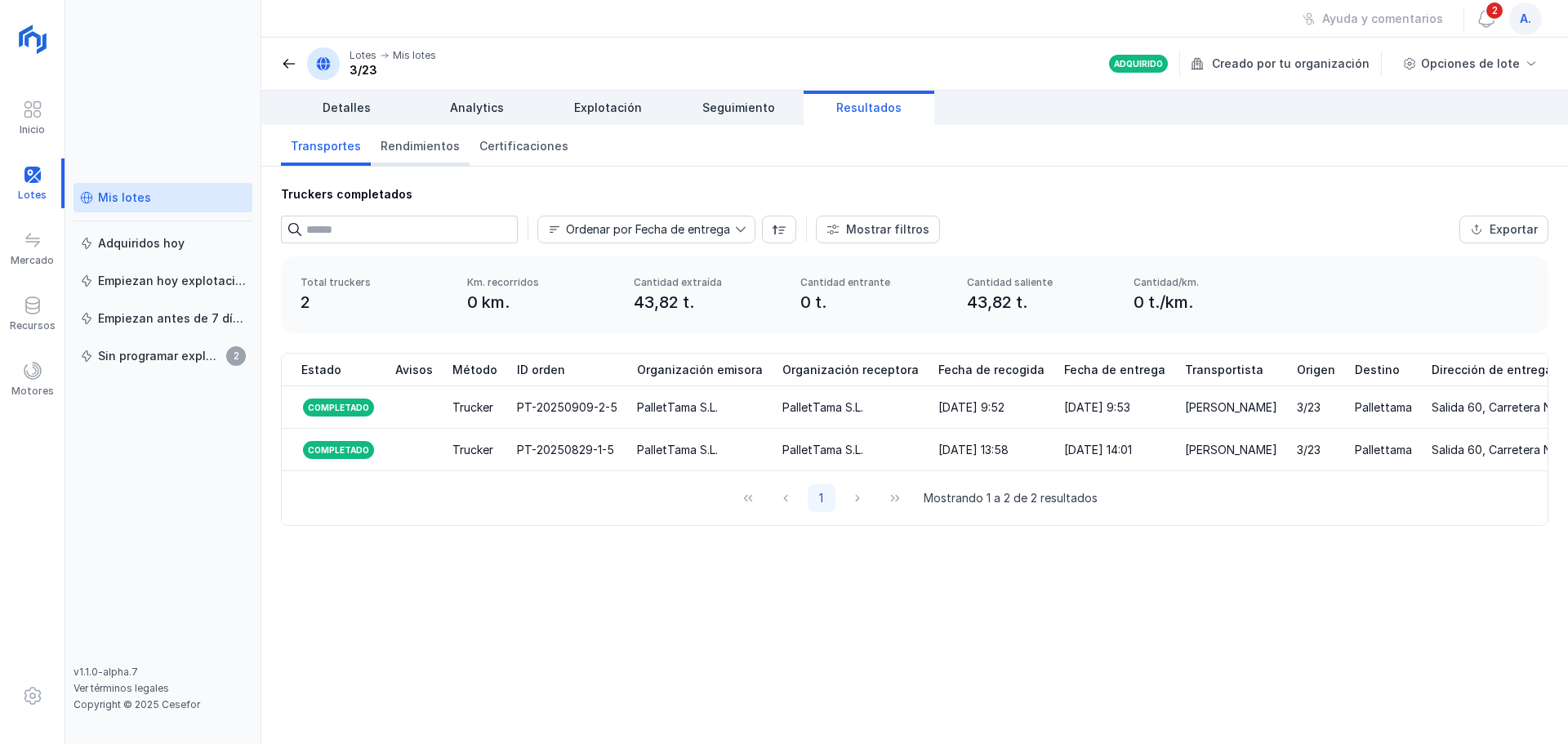
click at [413, 147] on span "Rendimientos" at bounding box center [420, 146] width 79 height 16
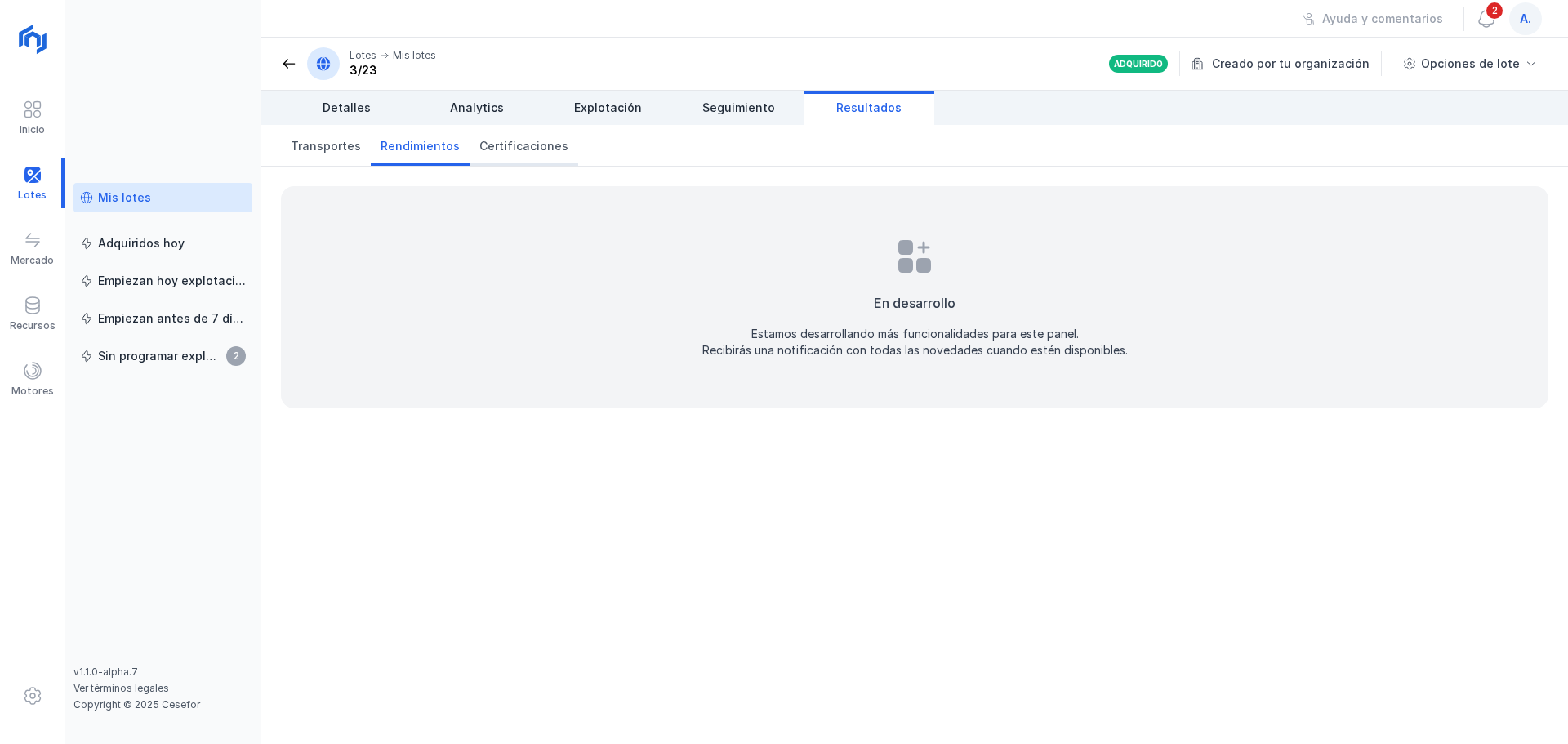
click at [516, 144] on span "Certificaciones" at bounding box center [523, 146] width 89 height 16
click at [351, 108] on span "Detalles" at bounding box center [346, 108] width 48 height 16
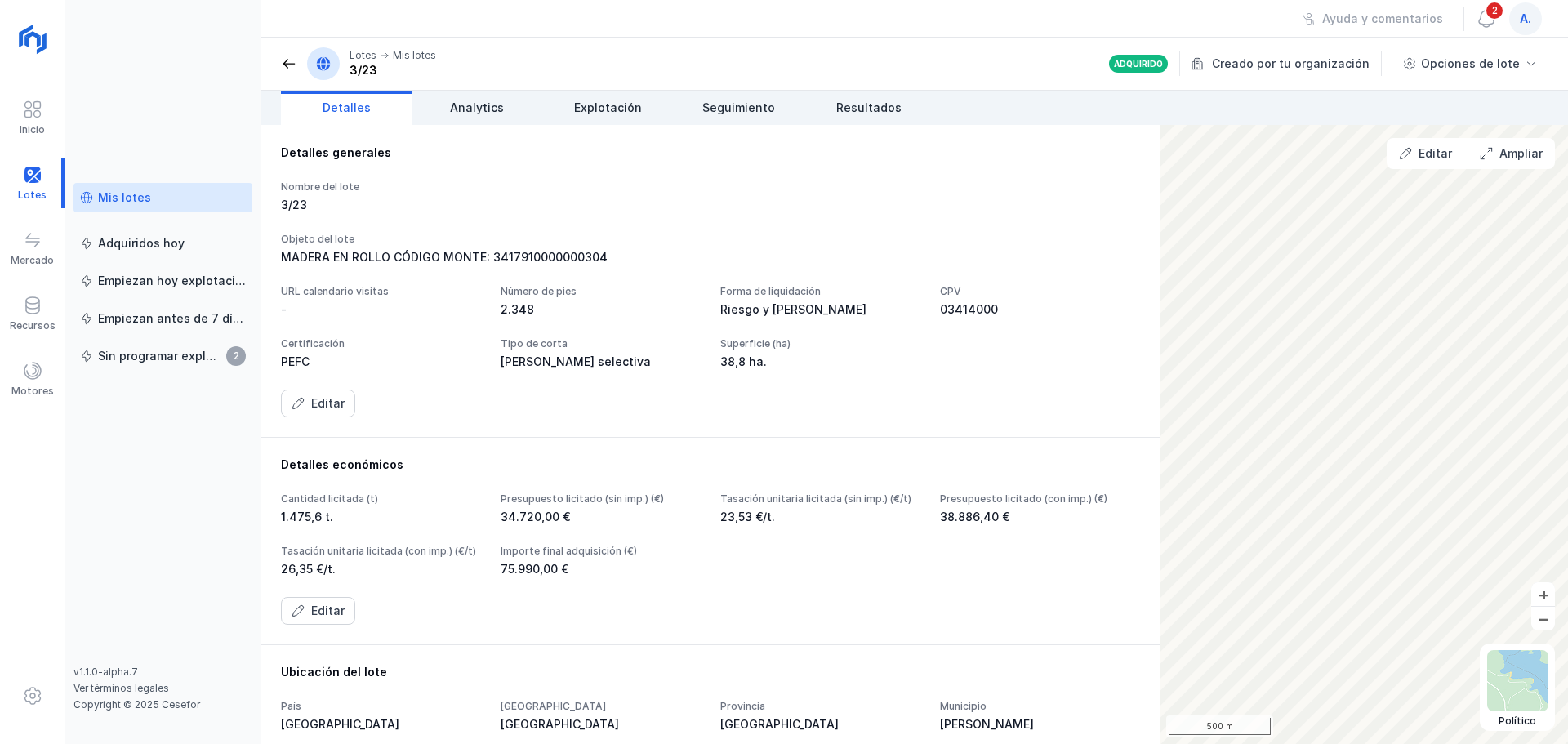
click at [289, 62] on span at bounding box center [289, 64] width 16 height 16
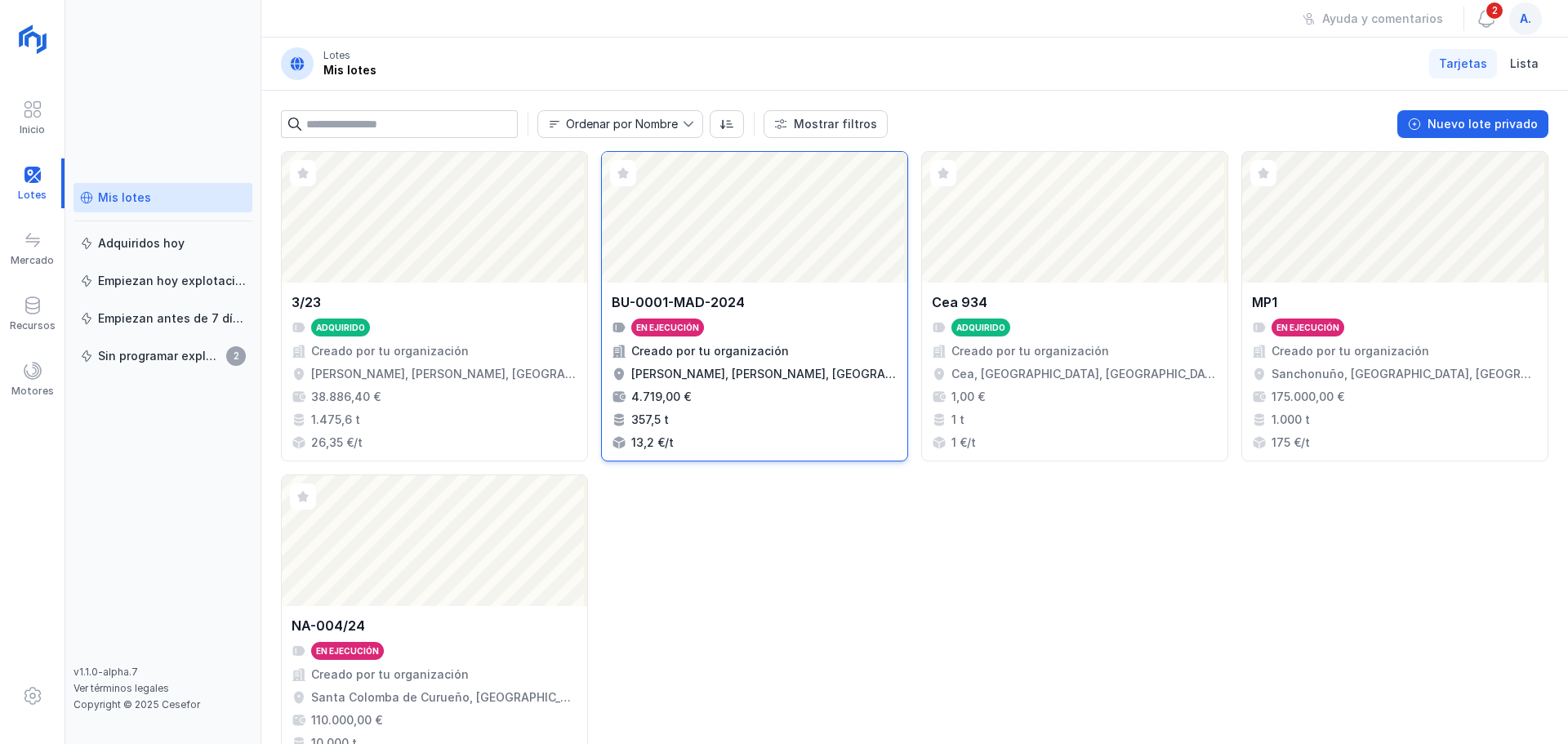
click at [729, 268] on div "Abrir lote" at bounding box center [754, 216] width 305 height 131
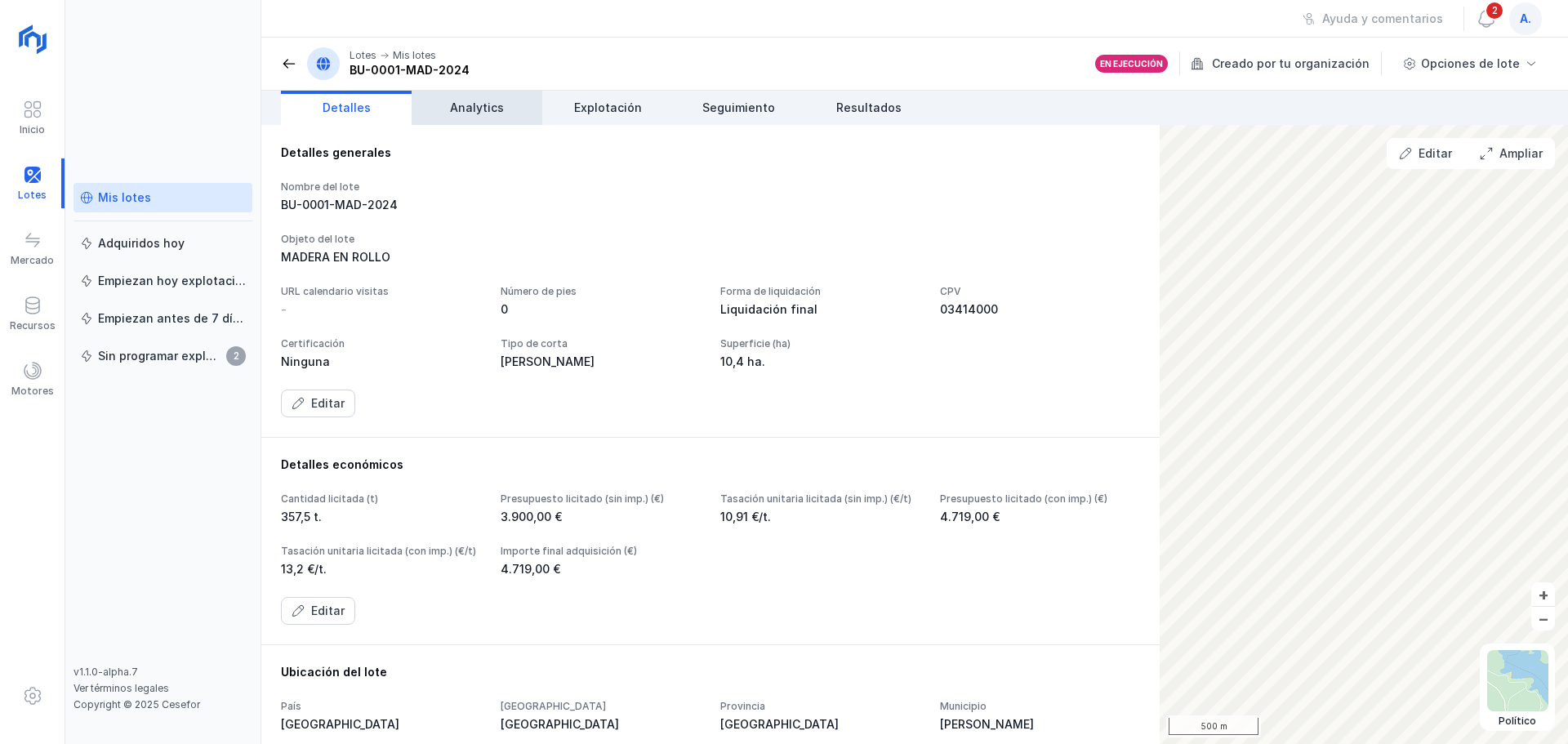
click at [478, 109] on span "Analytics" at bounding box center [477, 108] width 54 height 16
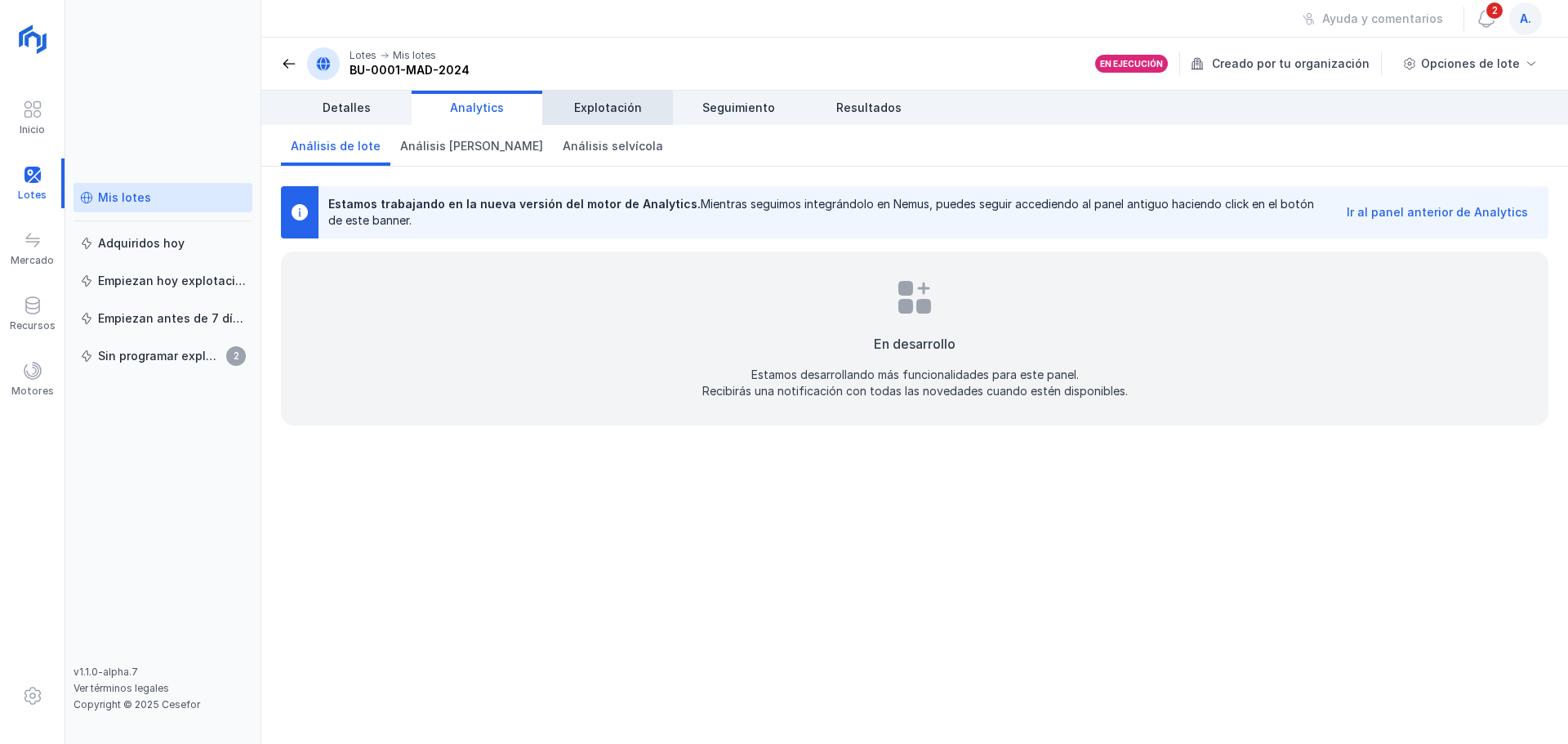
click at [589, 109] on span "Explotación" at bounding box center [608, 108] width 68 height 16
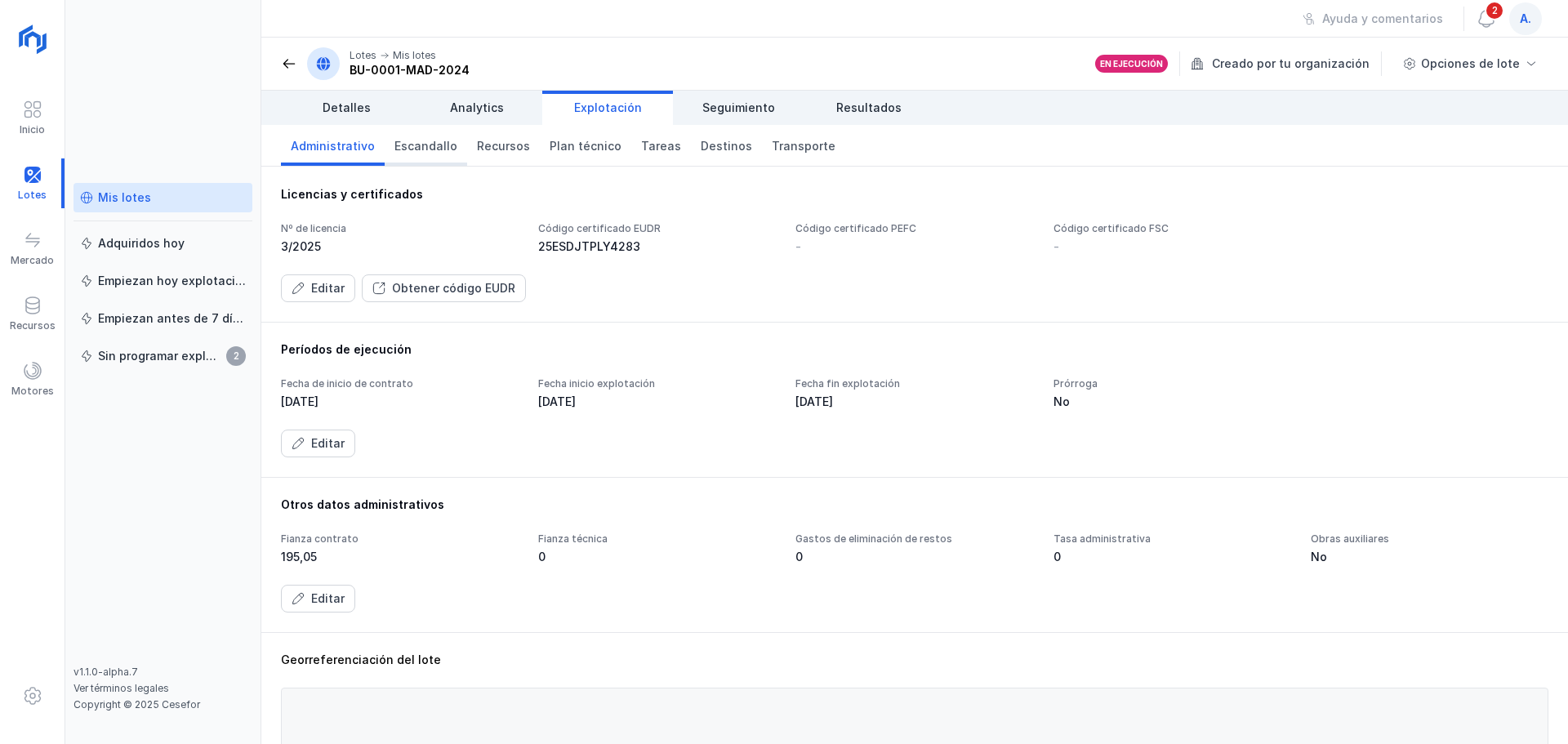
click at [441, 142] on span "Escandallo" at bounding box center [426, 146] width 63 height 16
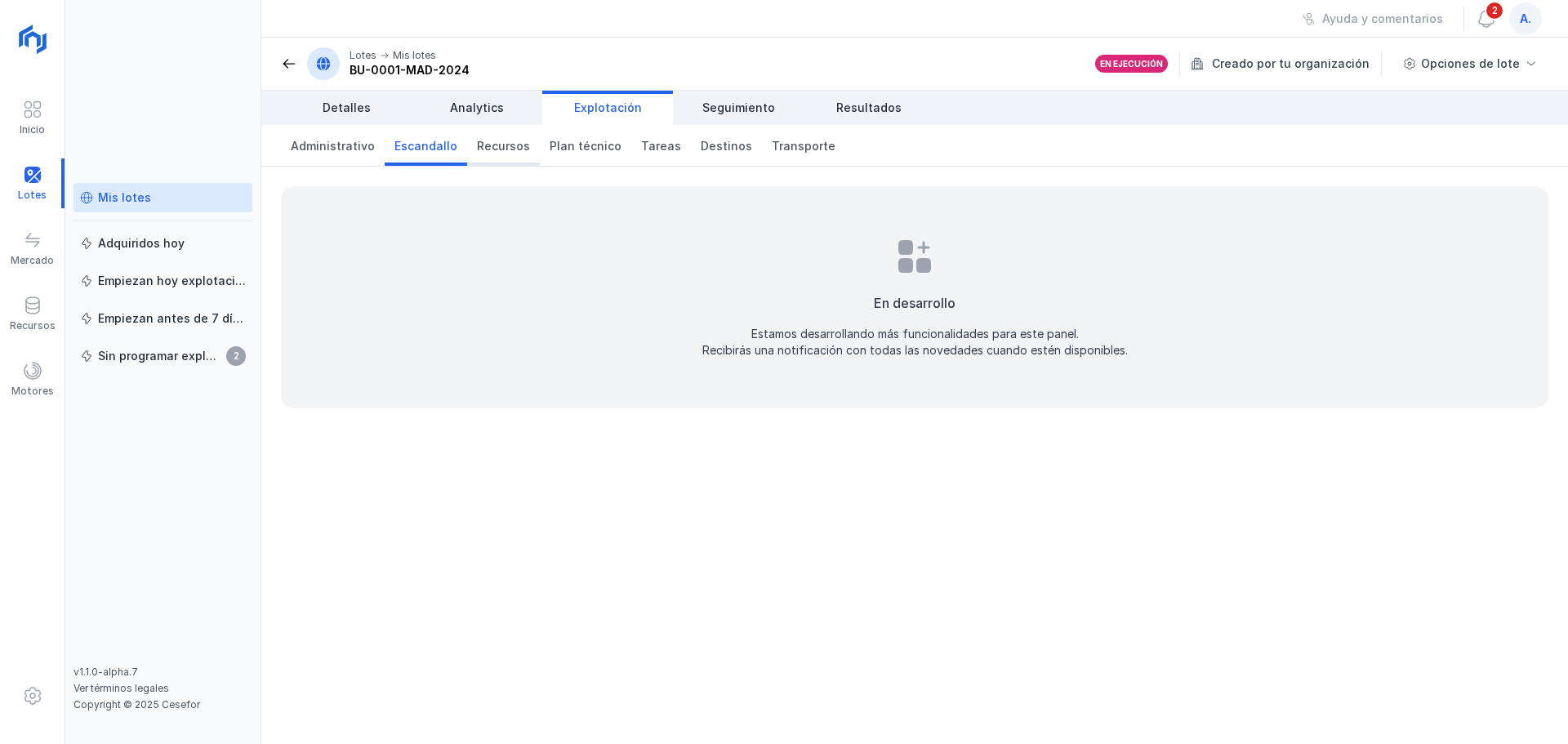
click at [481, 145] on span "Recursos" at bounding box center [503, 146] width 53 height 16
click at [551, 147] on span "Plan técnico" at bounding box center [585, 146] width 72 height 16
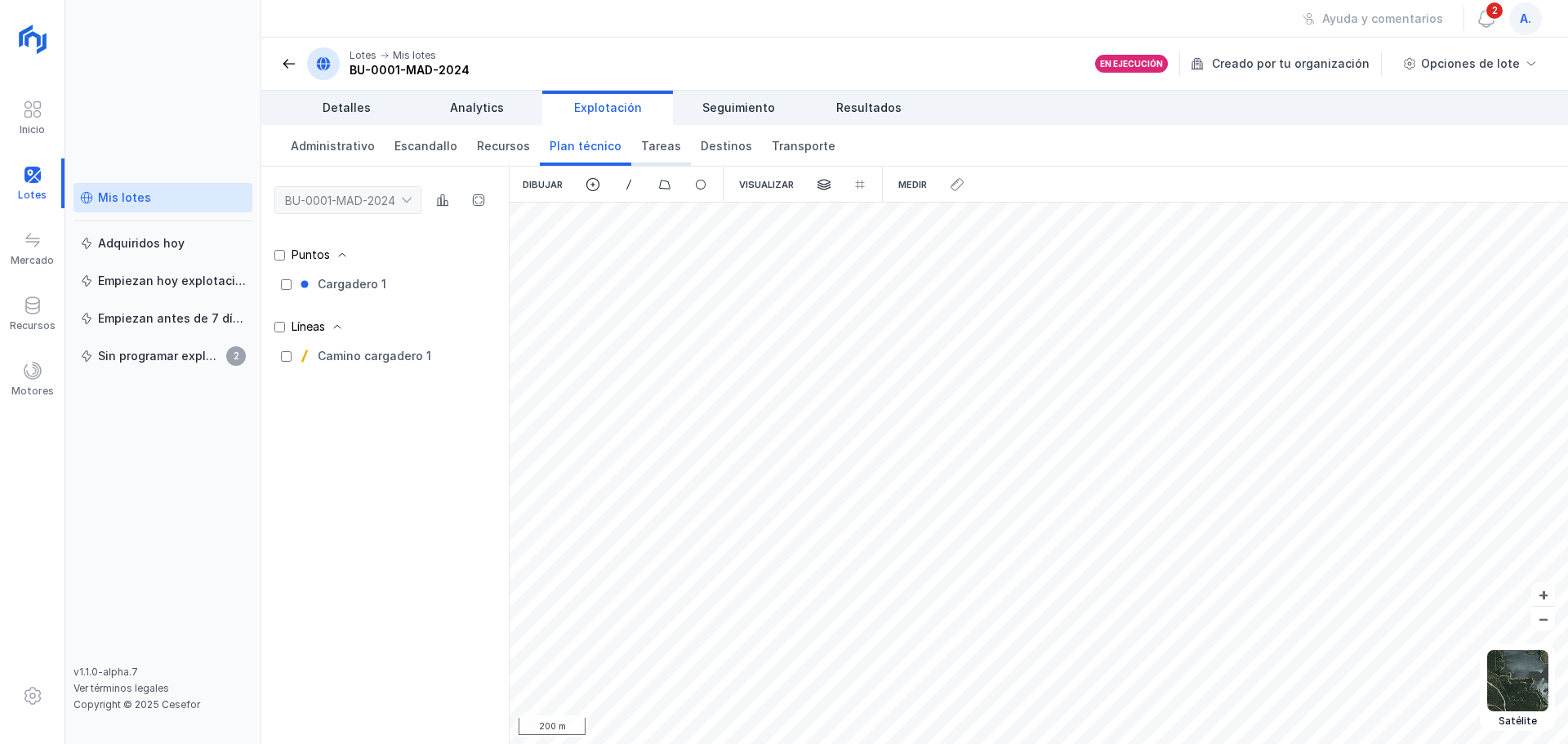
click at [641, 147] on span "Tareas" at bounding box center [661, 146] width 40 height 16
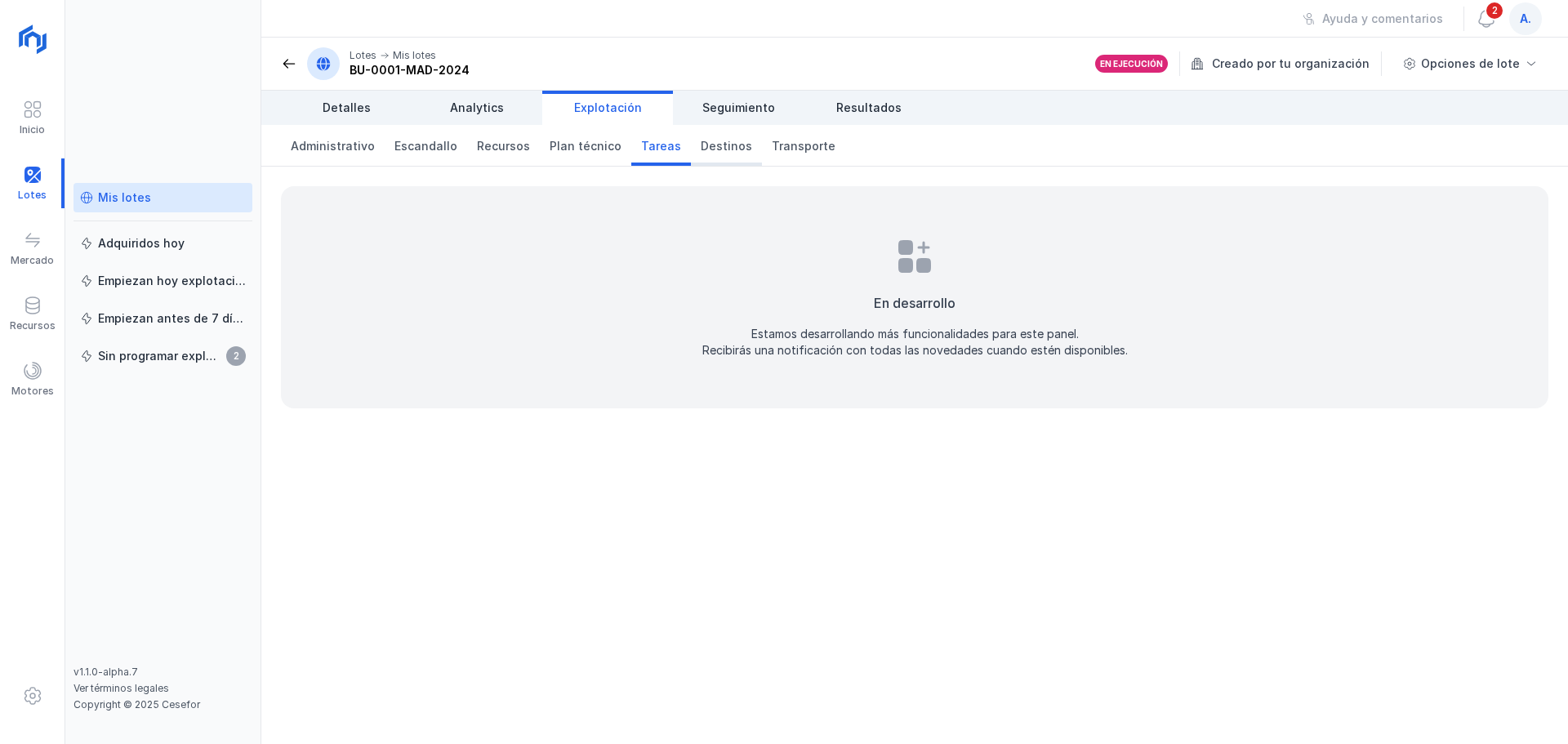
click at [700, 145] on span "Destinos" at bounding box center [726, 146] width 51 height 16
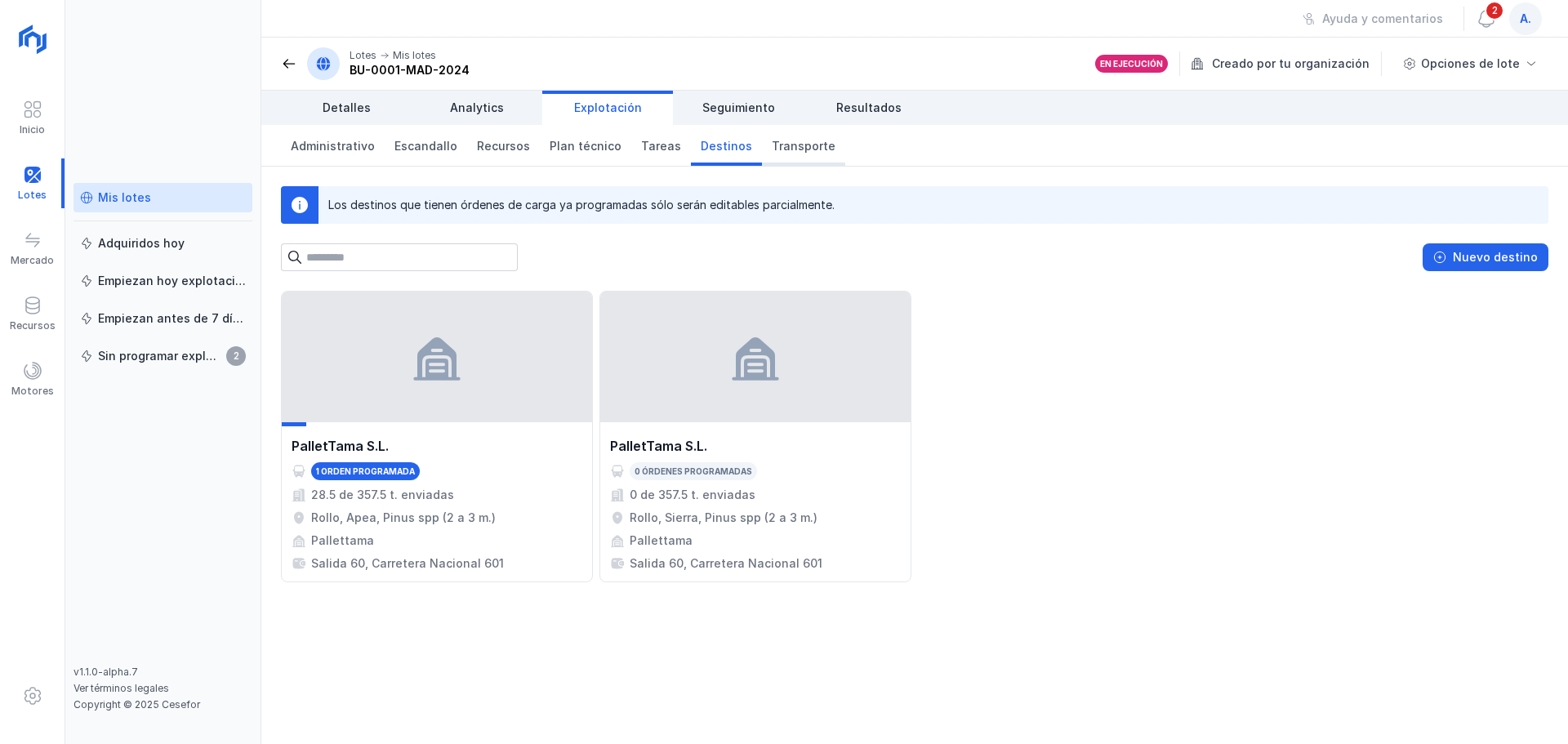
click at [772, 145] on span "Transporte" at bounding box center [804, 146] width 64 height 16
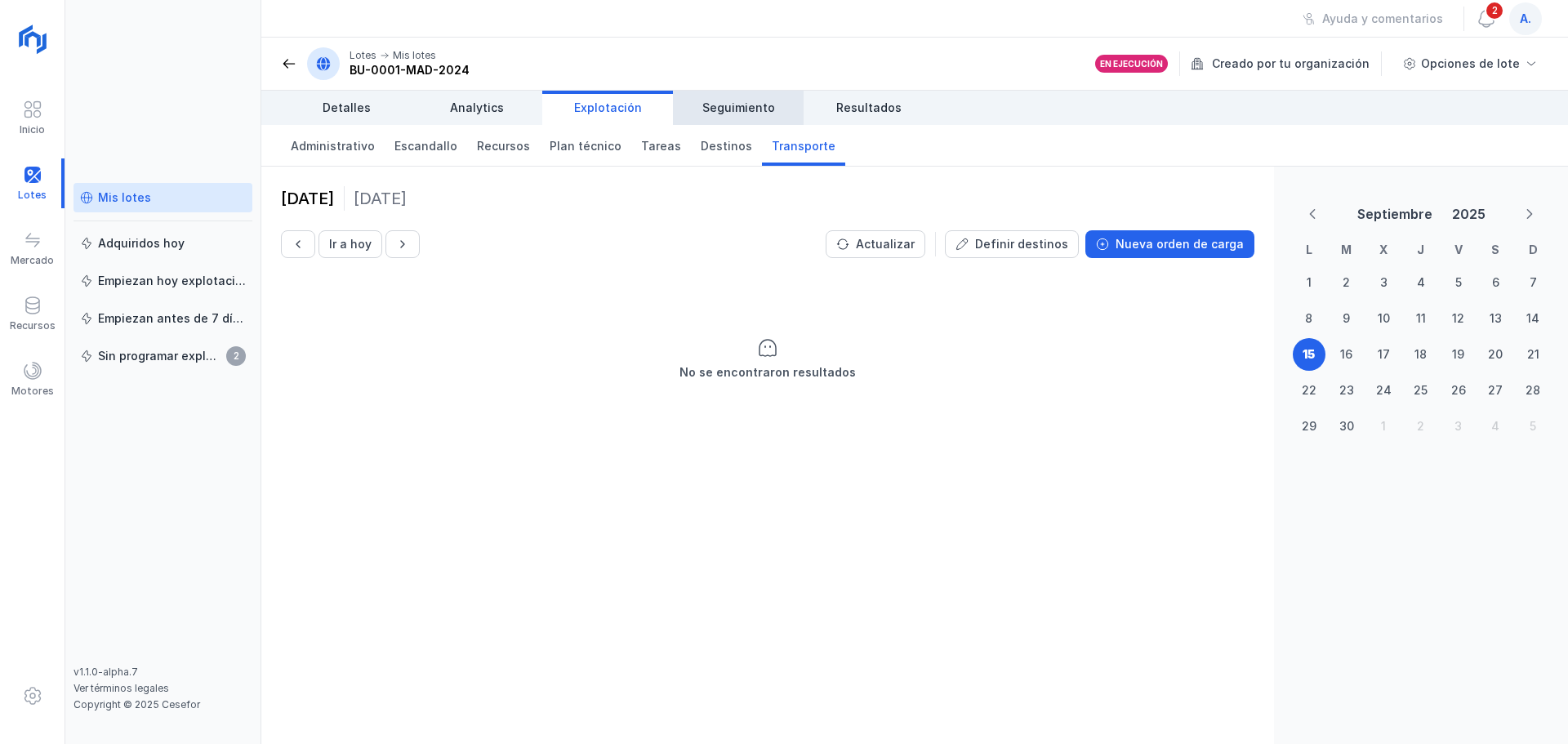
click at [742, 104] on span "Seguimiento" at bounding box center [739, 108] width 73 height 16
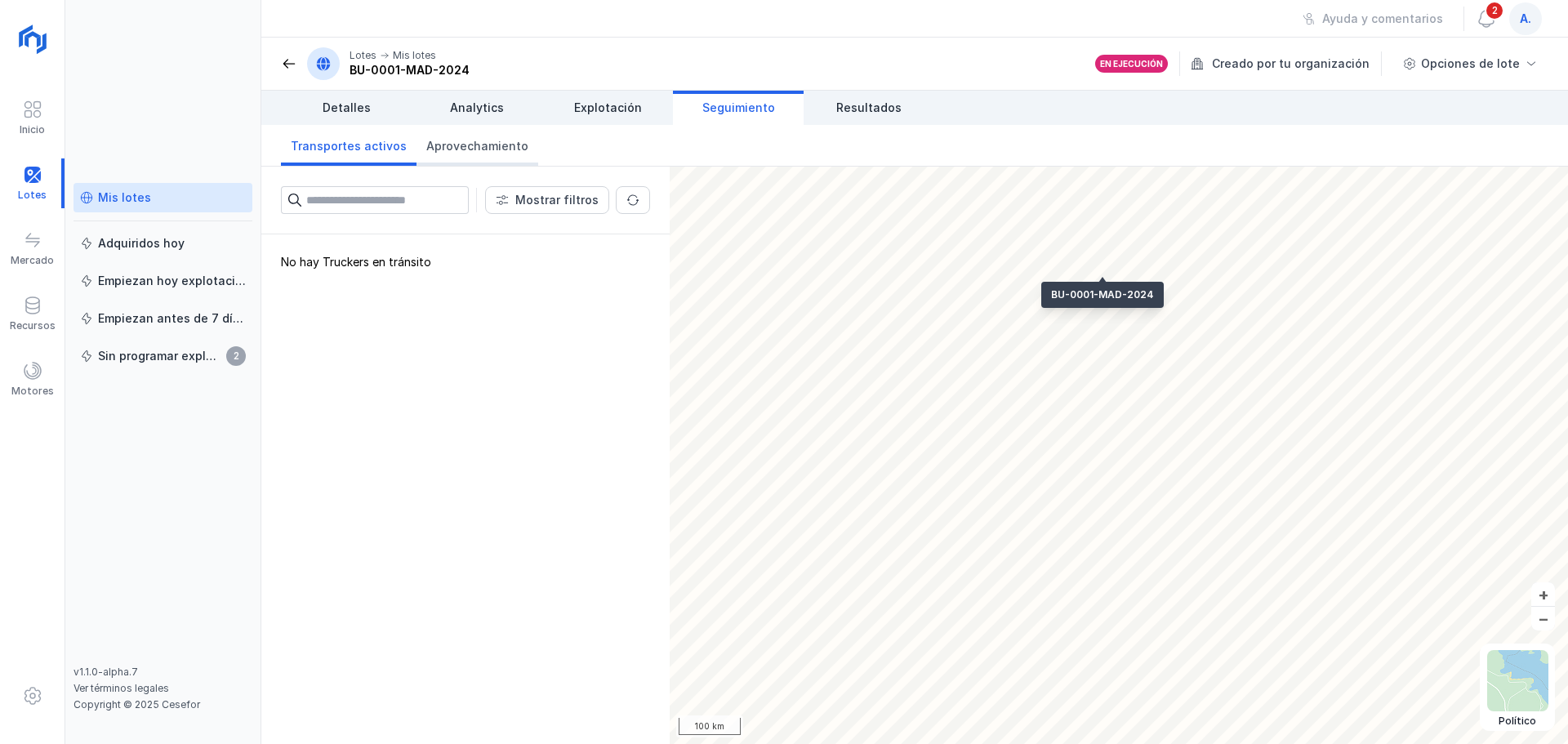
click at [500, 144] on span "Aprovechamiento" at bounding box center [478, 146] width 102 height 16
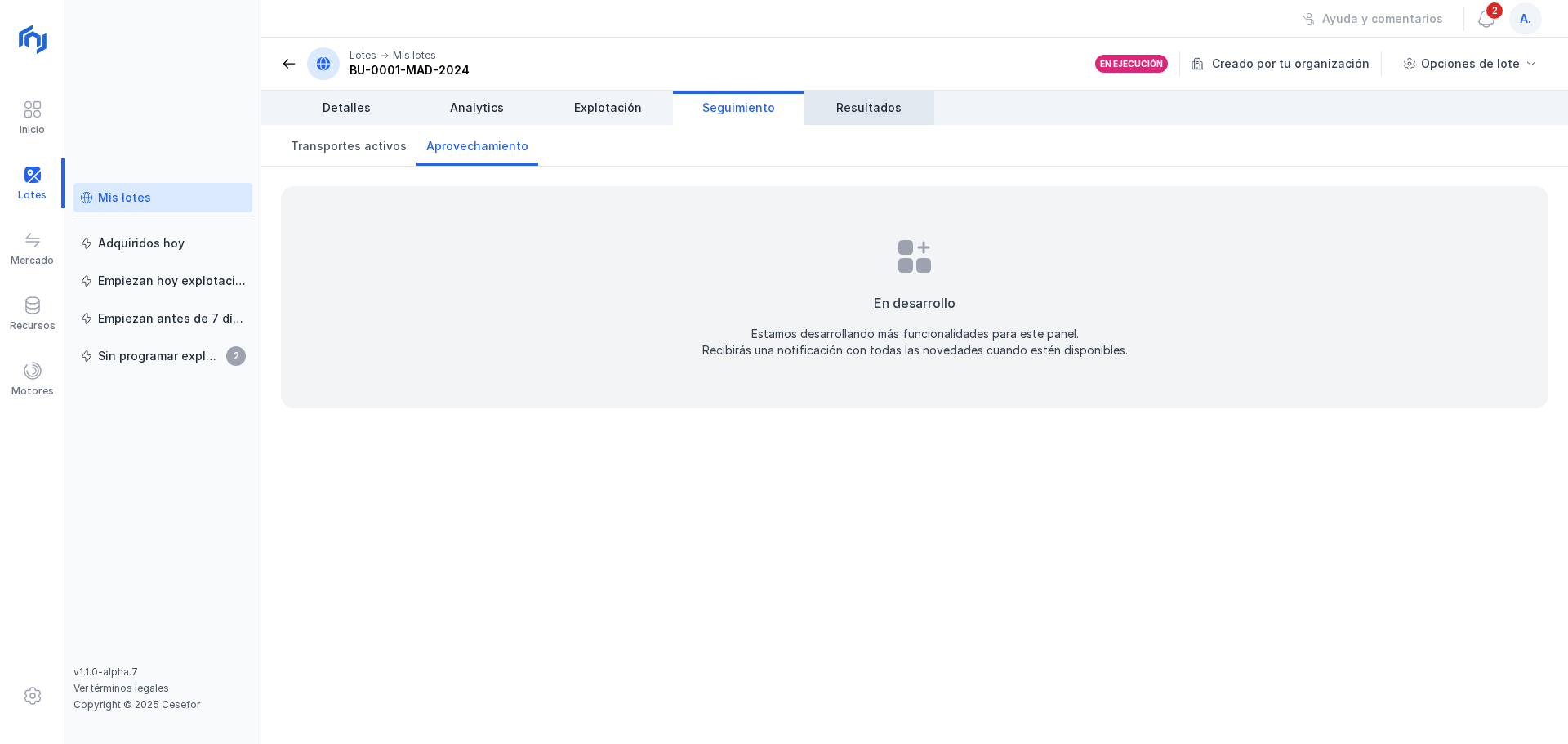
click at [854, 112] on span "Resultados" at bounding box center [869, 108] width 66 height 16
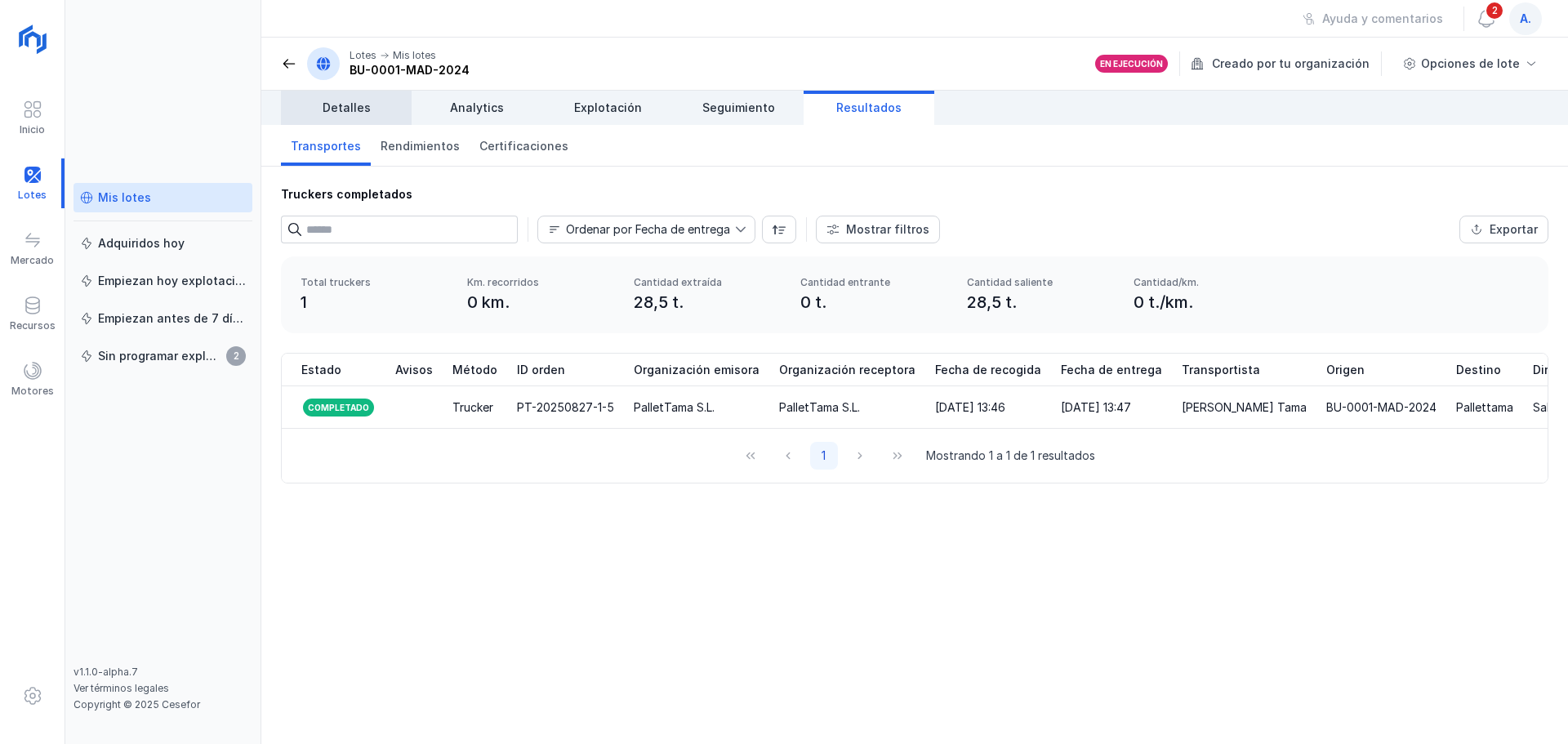
click at [352, 111] on span "Detalles" at bounding box center [346, 108] width 48 height 16
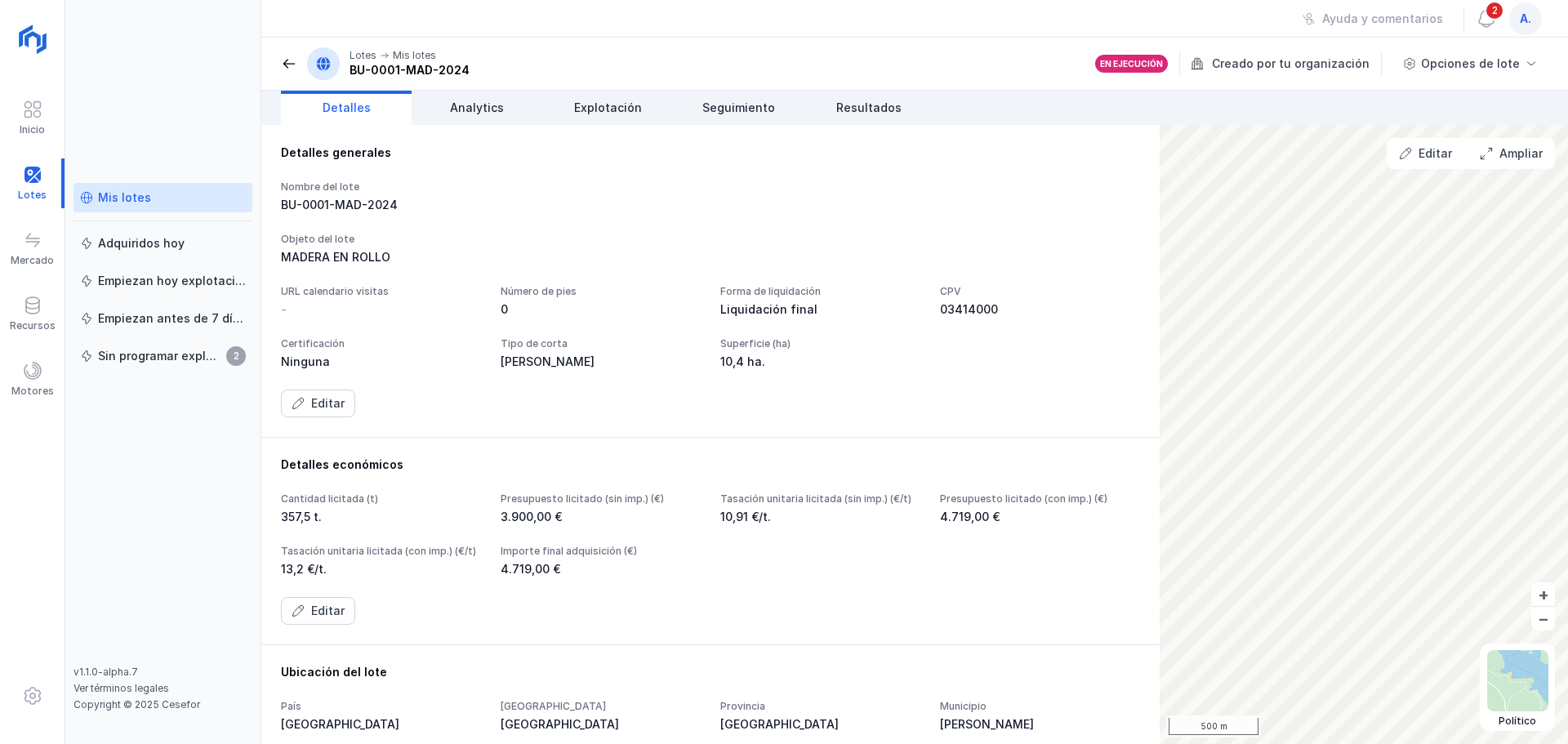
click at [288, 63] on span at bounding box center [289, 64] width 16 height 16
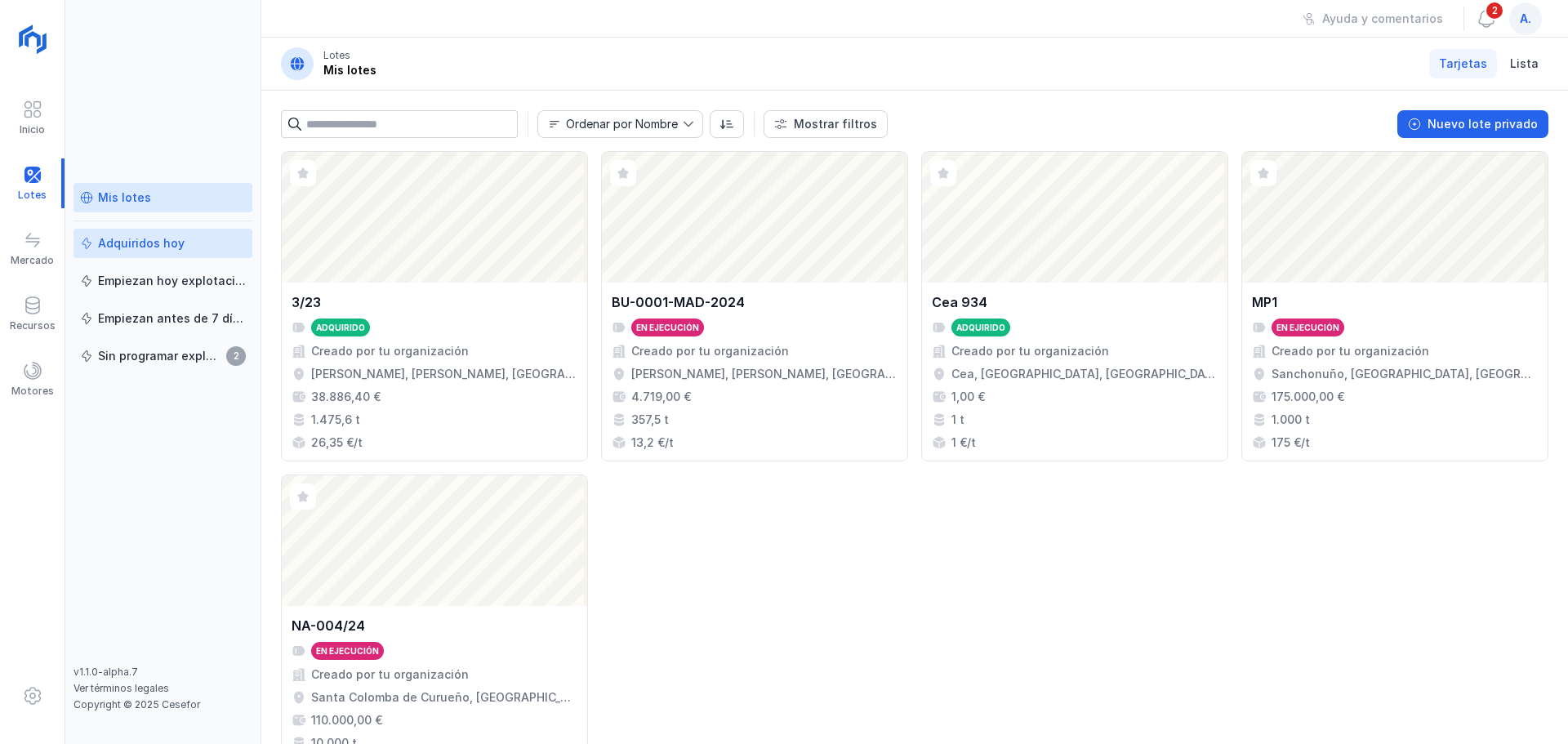
click at [136, 245] on div "Adquiridos hoy" at bounding box center [141, 244] width 87 height 16
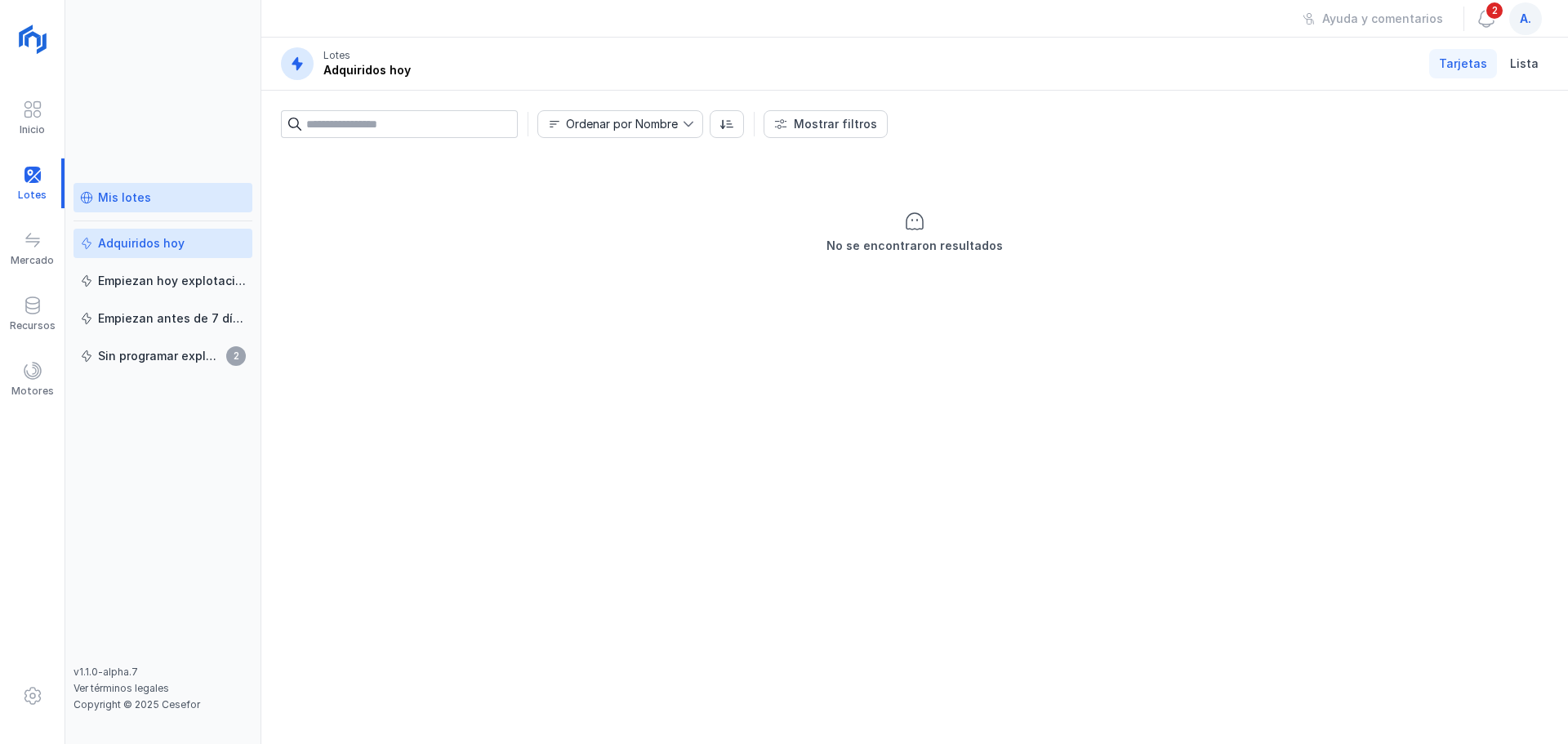
click at [129, 199] on div "Mis lotes" at bounding box center [124, 197] width 53 height 16
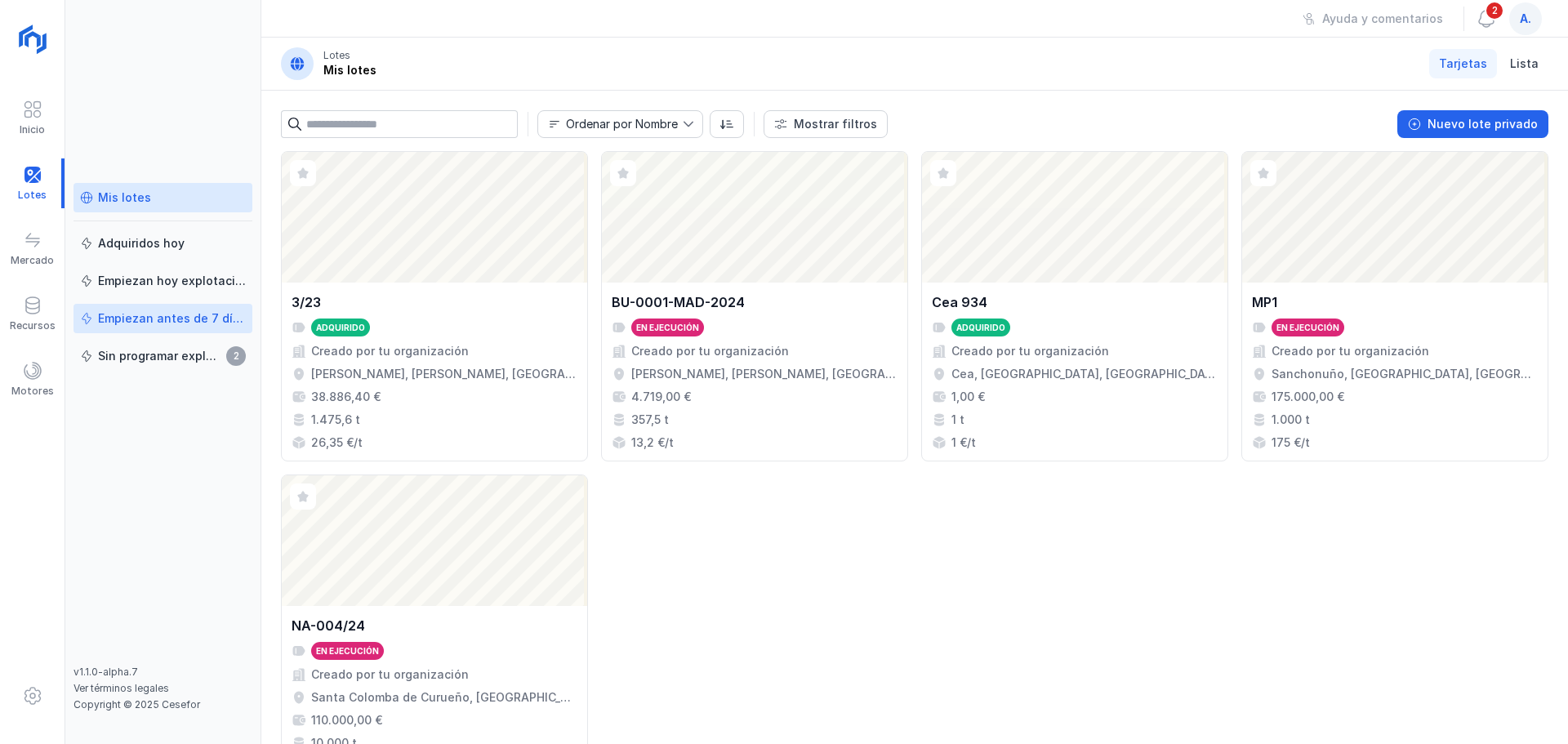
click at [158, 320] on div "Empiezan antes de 7 días" at bounding box center [172, 319] width 148 height 16
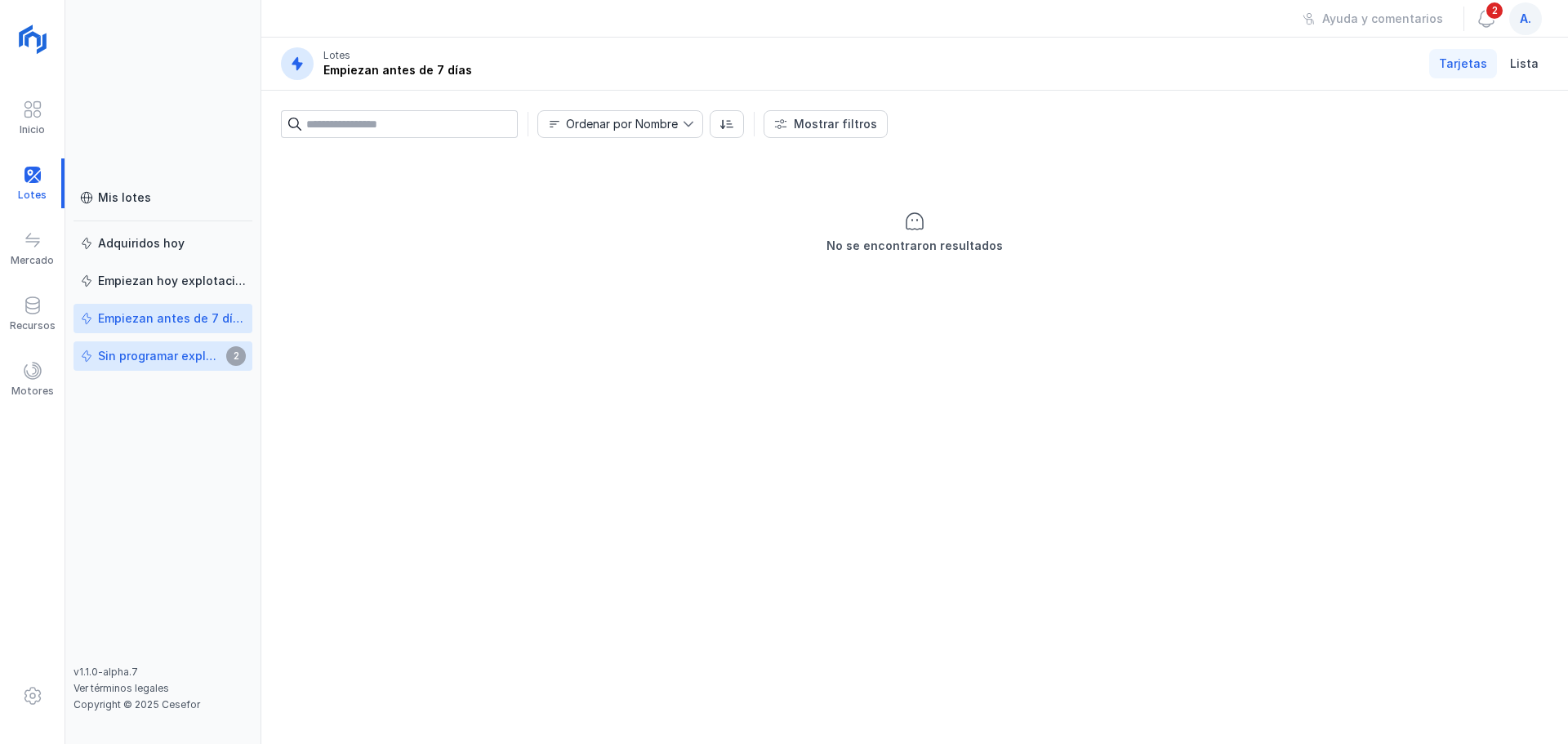
click at [151, 355] on div "Sin programar explotación" at bounding box center [159, 356] width 123 height 16
